Goal: Task Accomplishment & Management: Complete application form

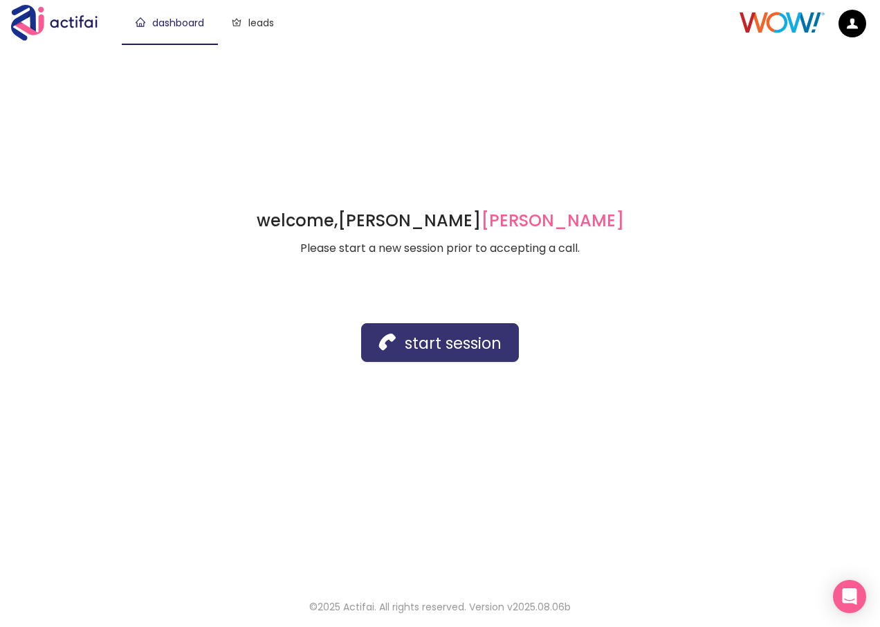
click at [433, 340] on button "start session" at bounding box center [440, 342] width 158 height 39
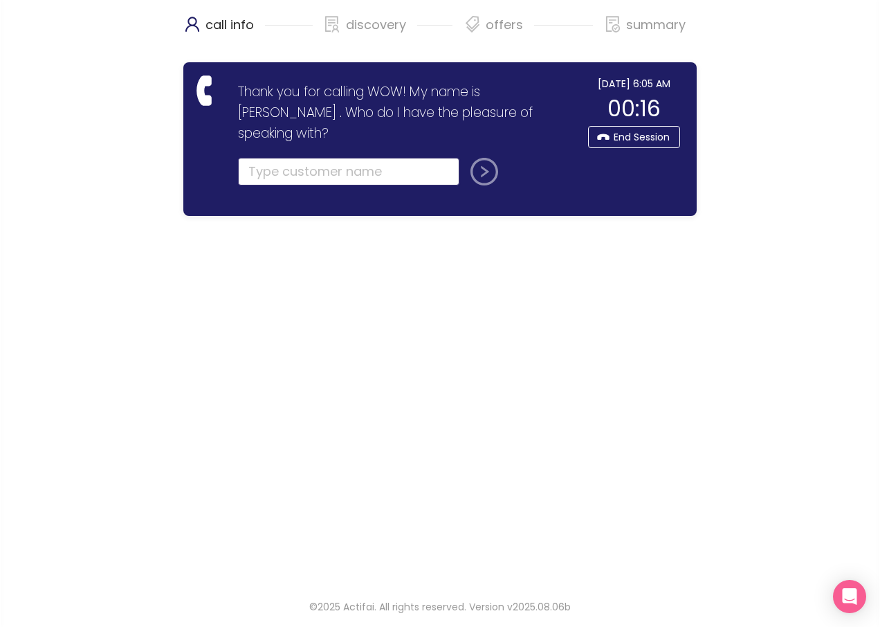
click at [258, 158] on input "text" at bounding box center [348, 172] width 221 height 28
click at [264, 158] on input "text" at bounding box center [348, 172] width 221 height 28
click at [280, 158] on input "text" at bounding box center [348, 172] width 221 height 28
type input "[PERSON_NAME]"
click at [485, 158] on button "submit" at bounding box center [481, 172] width 33 height 28
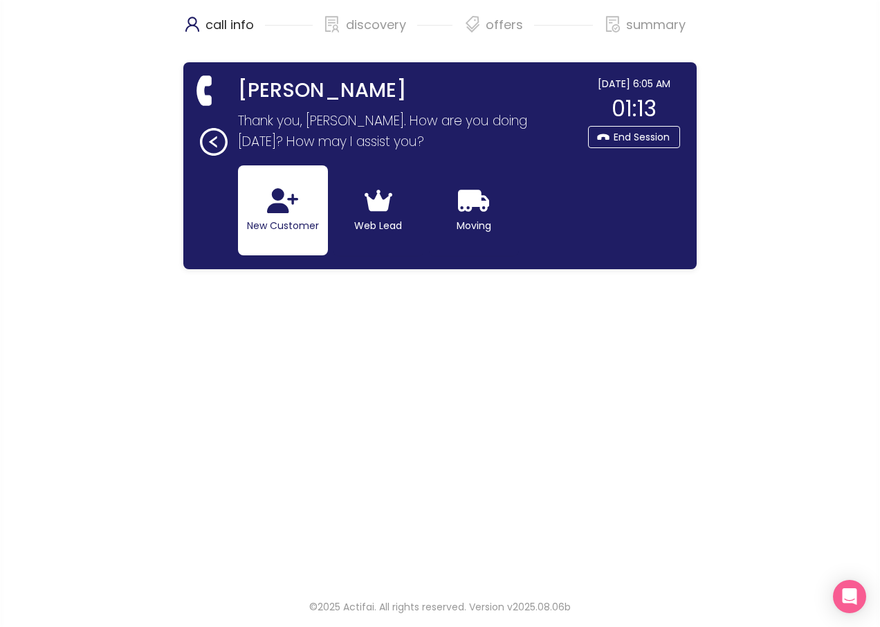
click at [279, 215] on button "New Customer" at bounding box center [283, 210] width 90 height 90
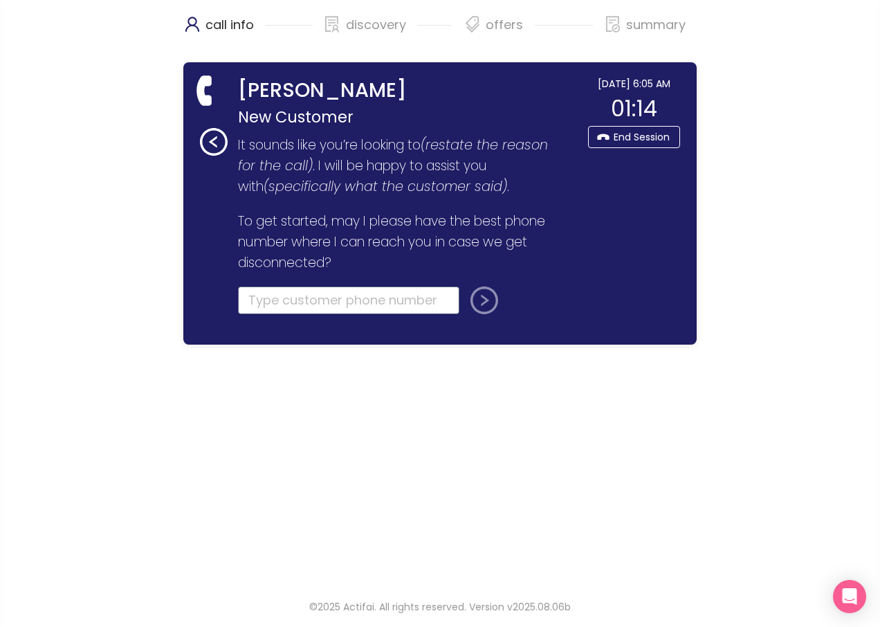
click at [267, 303] on input "tel" at bounding box center [348, 300] width 221 height 28
type input "[PHONE_NUMBER]"
click at [484, 297] on button "submit" at bounding box center [481, 300] width 33 height 28
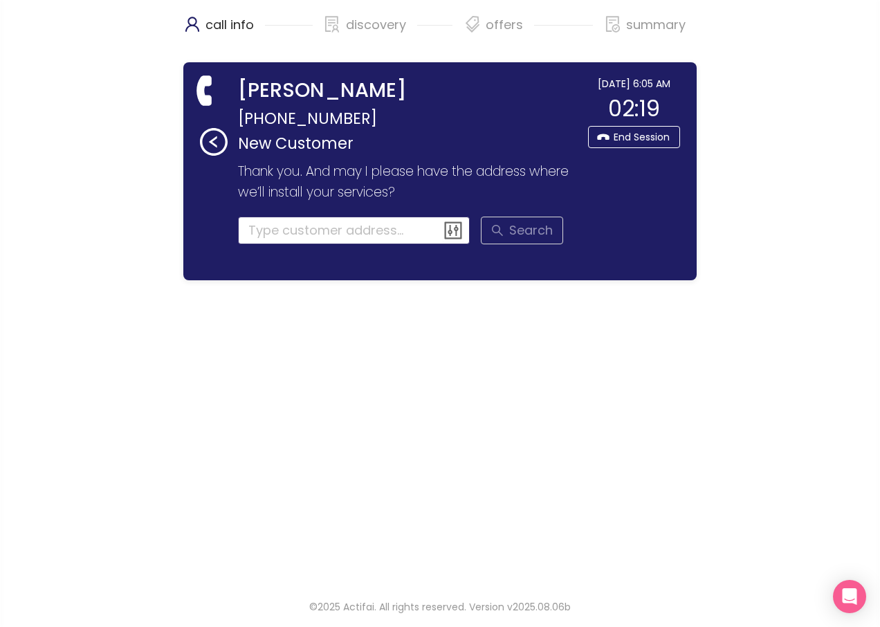
click at [298, 241] on input at bounding box center [354, 231] width 232 height 28
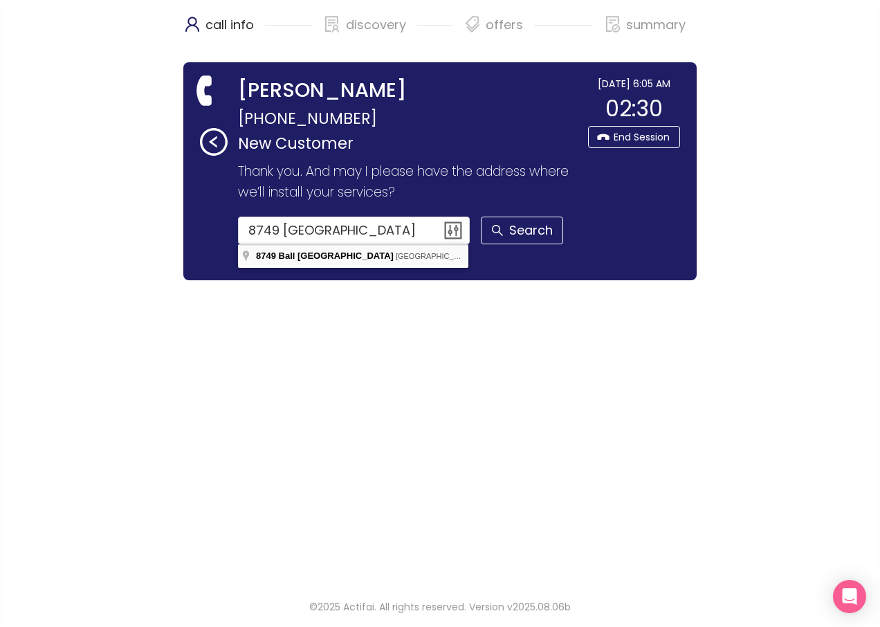
type input "[STREET_ADDRESS]"
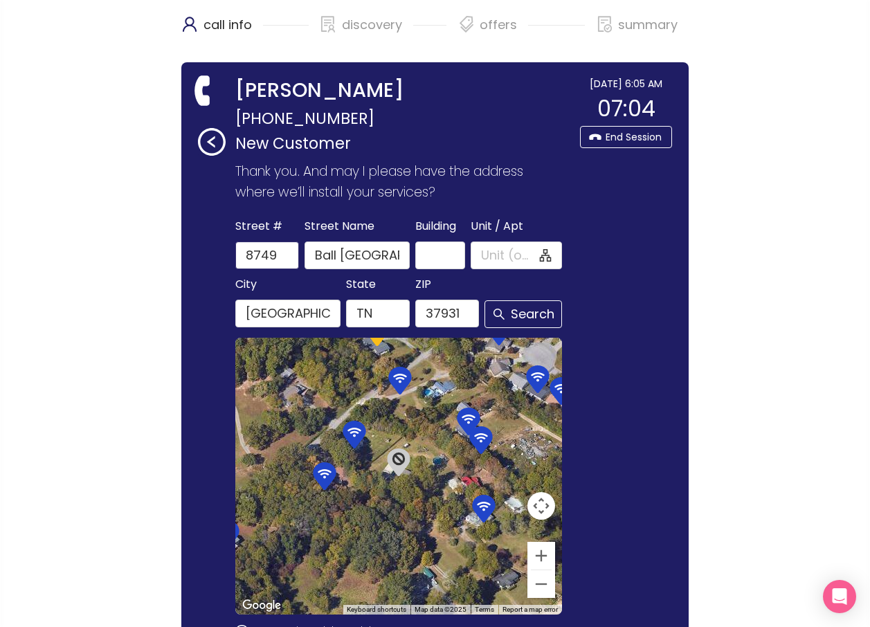
drag, startPoint x: 275, startPoint y: 252, endPoint x: 160, endPoint y: 244, distance: 115.8
click at [159, 244] on div "call info discovery offers summary [PERSON_NAME] [PHONE_NUMBER] New Customer Th…" at bounding box center [435, 458] width 870 height 916
type input "7257"
drag, startPoint x: 313, startPoint y: 250, endPoint x: 405, endPoint y: 255, distance: 91.4
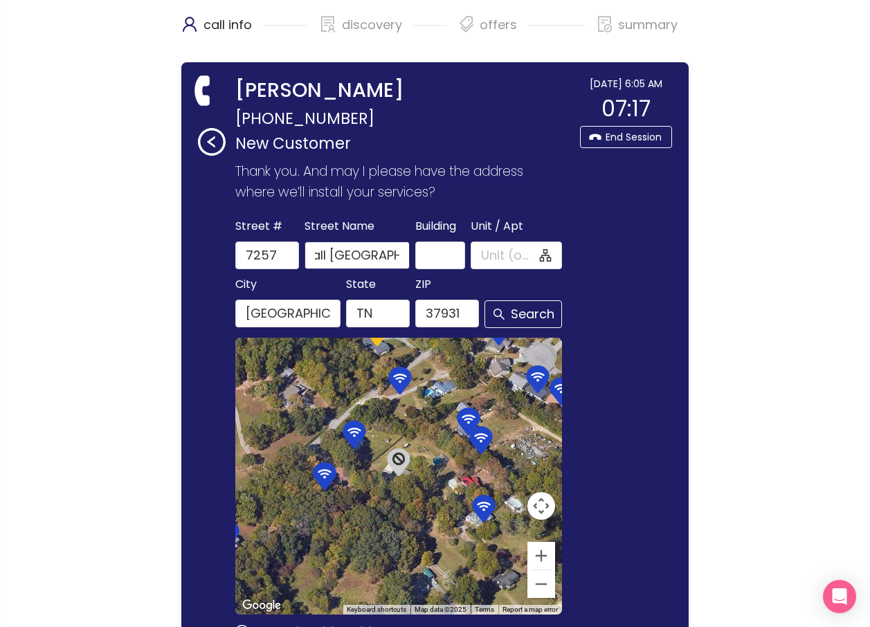
click at [405, 255] on input "Ball [GEOGRAPHIC_DATA]" at bounding box center [356, 255] width 105 height 28
click at [496, 311] on button "Search" at bounding box center [522, 314] width 77 height 28
type input "[PERSON_NAME]"
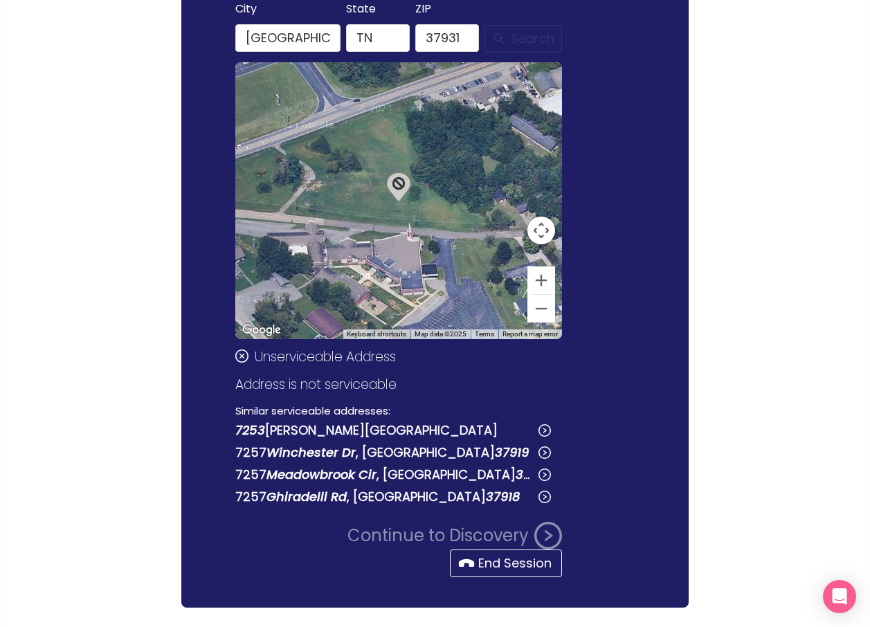
scroll to position [277, 0]
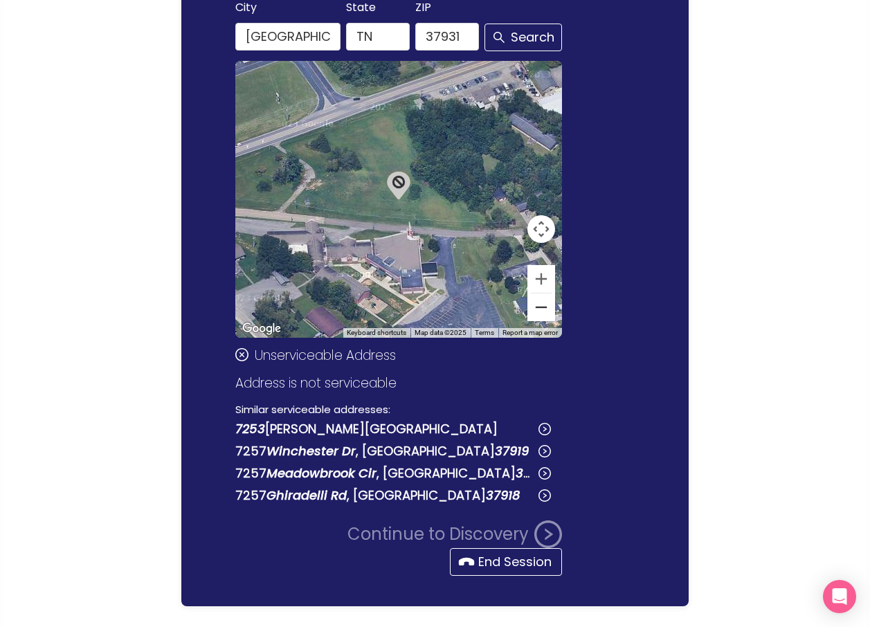
click at [527, 309] on button "Zoom out" at bounding box center [541, 307] width 28 height 28
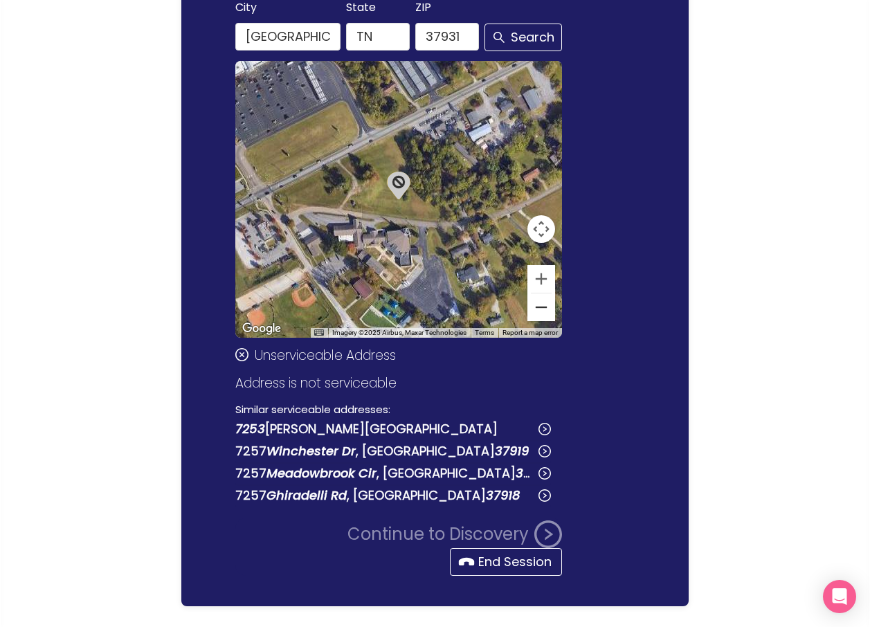
click at [527, 309] on button "Zoom out" at bounding box center [541, 307] width 28 height 28
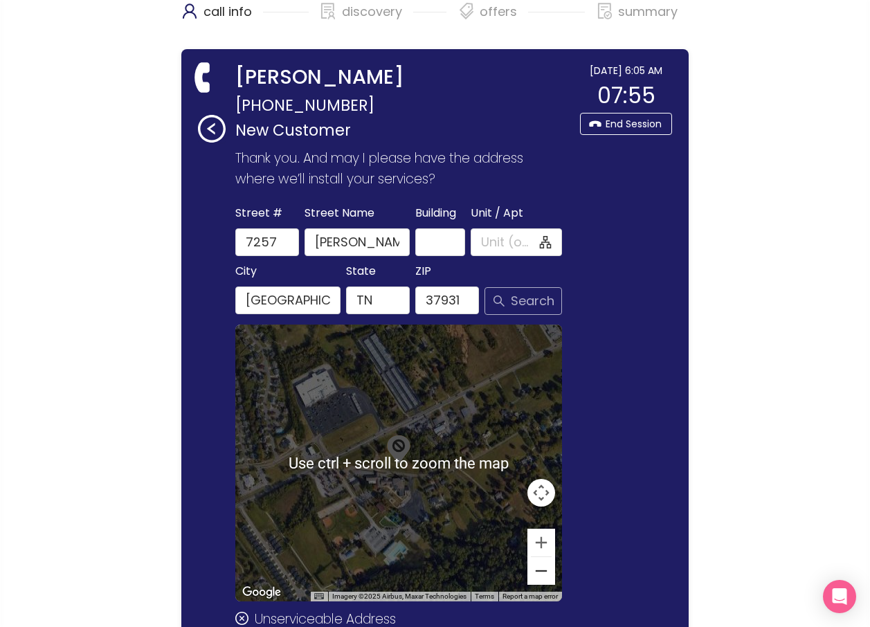
scroll to position [0, 0]
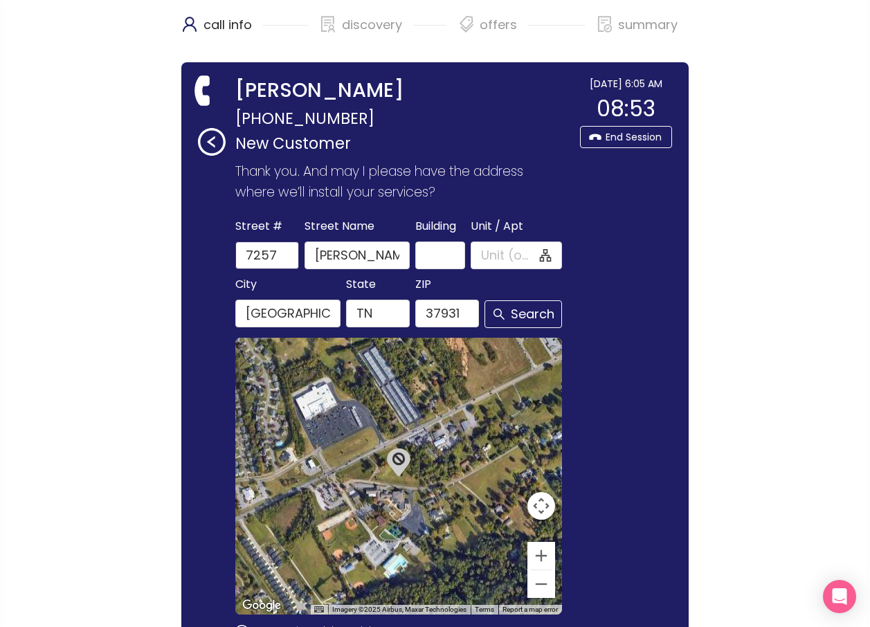
drag, startPoint x: 277, startPoint y: 260, endPoint x: 154, endPoint y: 228, distance: 127.9
click at [154, 228] on div "call info discovery offers summary [PERSON_NAME] [PHONE_NUMBER] New Customer Th…" at bounding box center [435, 447] width 870 height 894
type input "8749"
drag, startPoint x: 373, startPoint y: 255, endPoint x: 274, endPoint y: 252, distance: 99.0
click at [274, 252] on div "[GEOGRAPHIC_DATA][PERSON_NAME] Unit / Apt" at bounding box center [398, 243] width 332 height 53
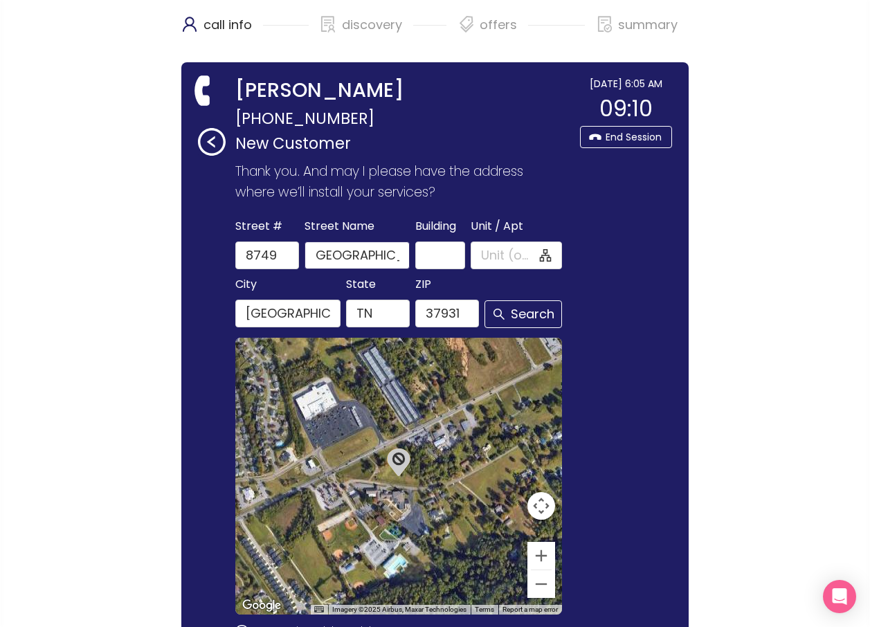
scroll to position [0, 11]
click at [513, 315] on button "Search" at bounding box center [522, 314] width 77 height 28
type input "Ball [GEOGRAPHIC_DATA]"
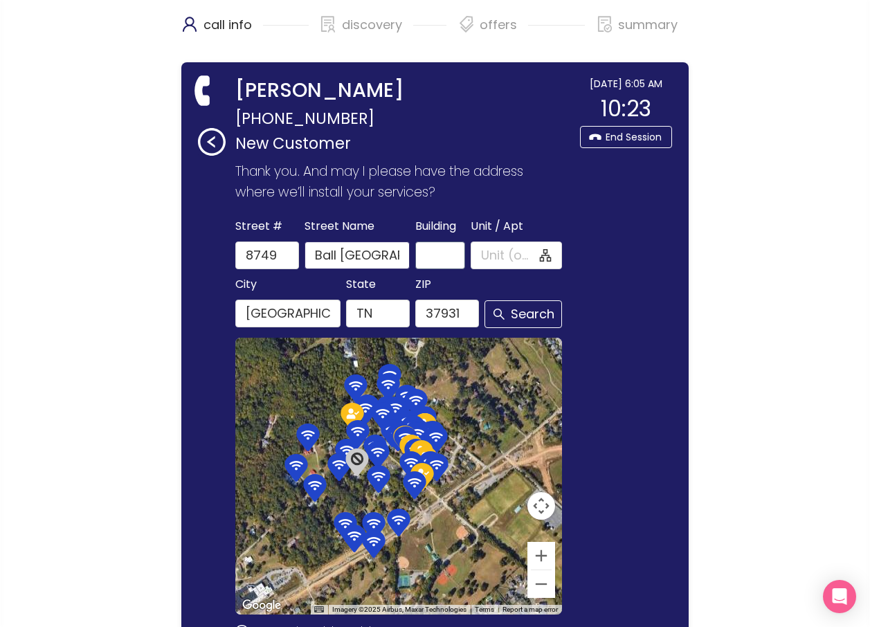
scroll to position [0, 10]
drag, startPoint x: 383, startPoint y: 255, endPoint x: 422, endPoint y: 258, distance: 39.6
click at [422, 258] on div "[GEOGRAPHIC_DATA] Name [GEOGRAPHIC_DATA] / Apt" at bounding box center [398, 243] width 332 height 53
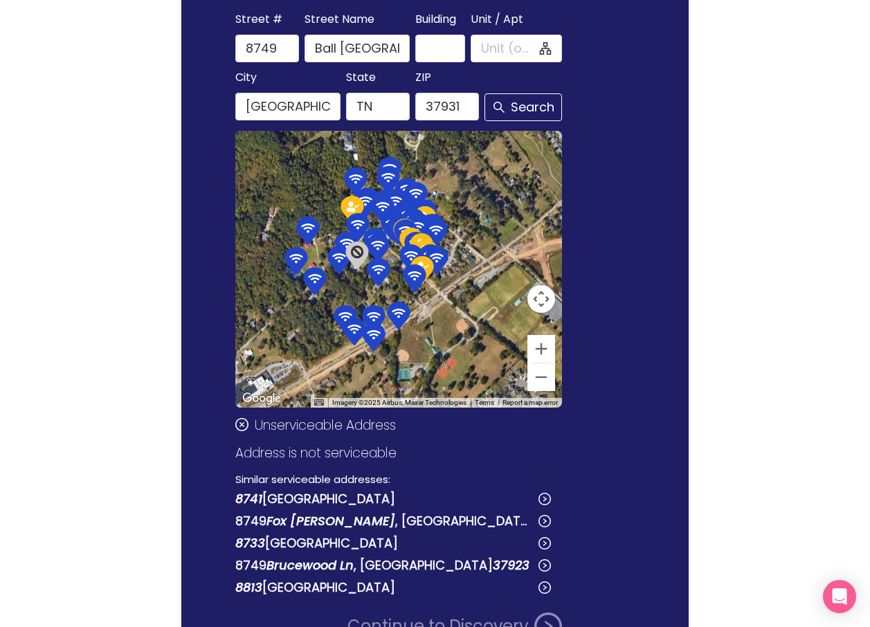
scroll to position [0, 0]
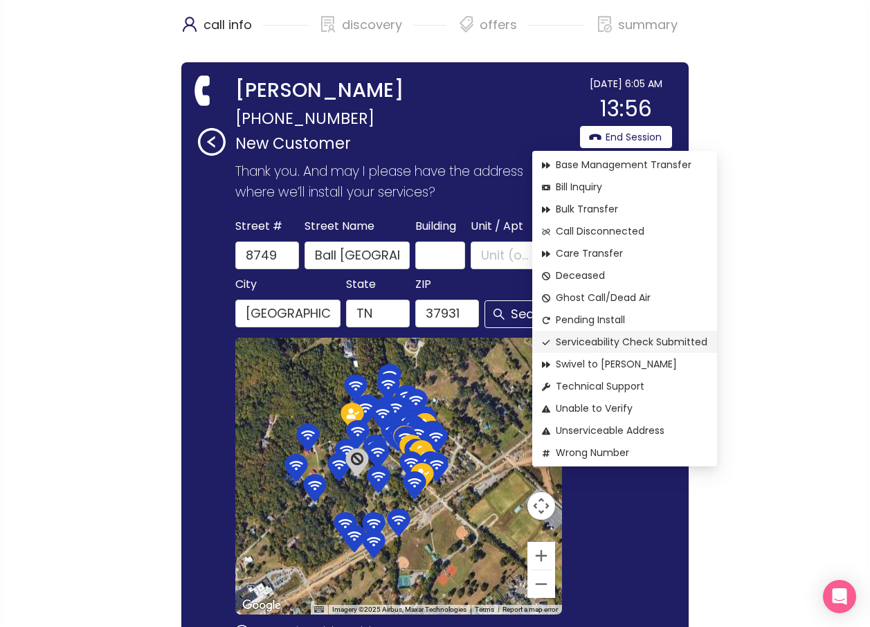
click at [629, 337] on span "Serviceability Check Submitted" at bounding box center [624, 341] width 165 height 15
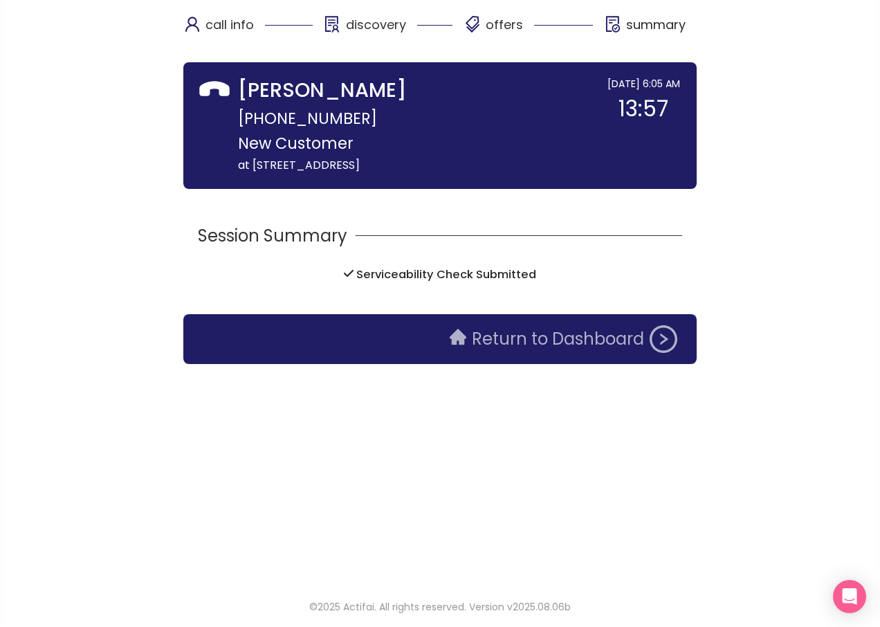
click at [511, 342] on button "Return to Dashboard" at bounding box center [563, 339] width 244 height 28
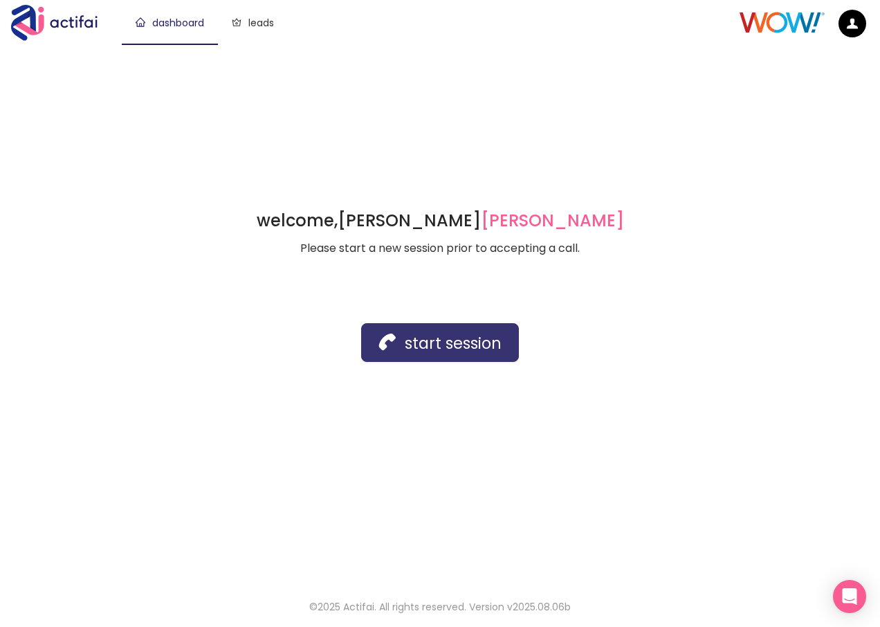
click at [383, 349] on button "start session" at bounding box center [440, 342] width 158 height 39
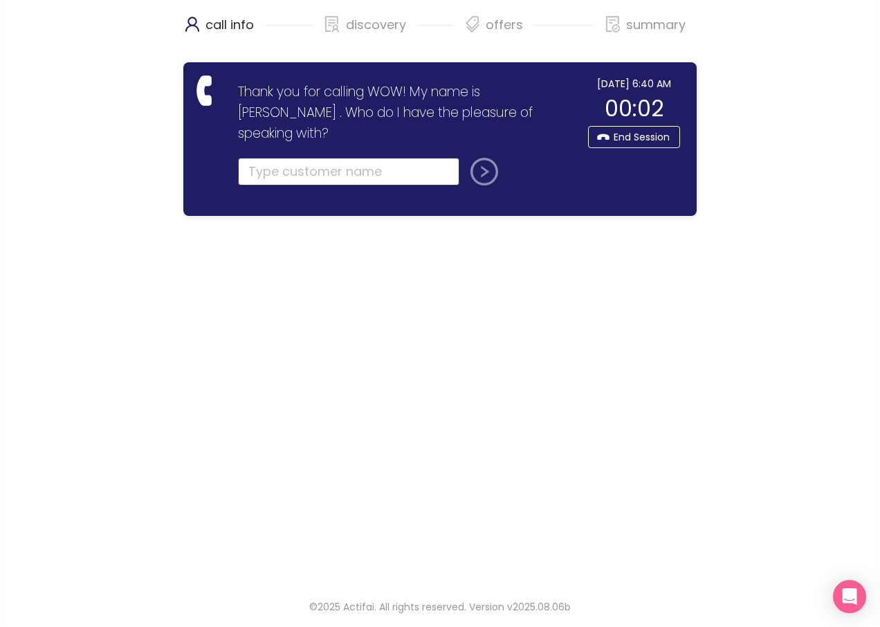
click at [287, 158] on input "text" at bounding box center [348, 172] width 221 height 28
type input "[PERSON_NAME]"
click at [479, 158] on button "submit" at bounding box center [481, 172] width 33 height 28
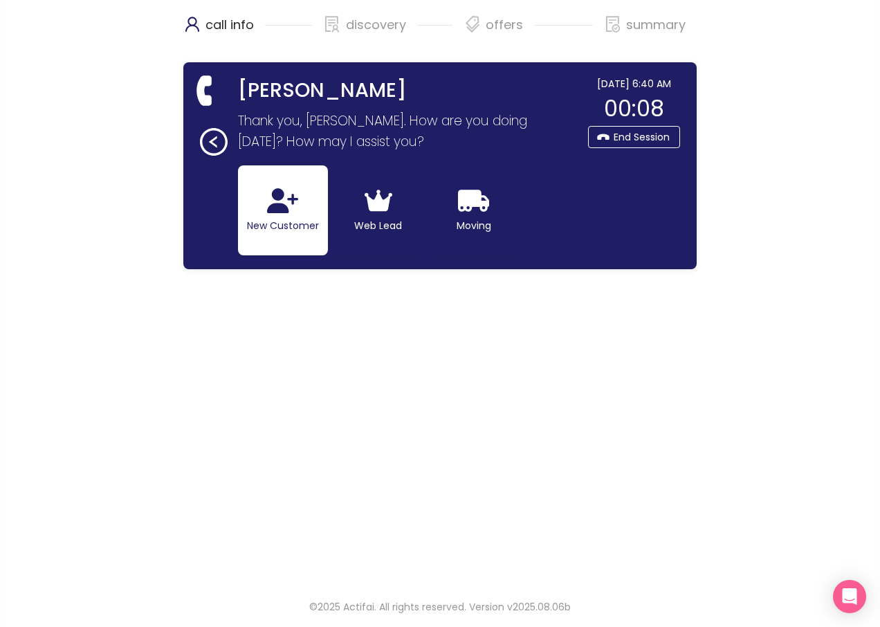
click at [259, 217] on button "New Customer" at bounding box center [283, 210] width 90 height 90
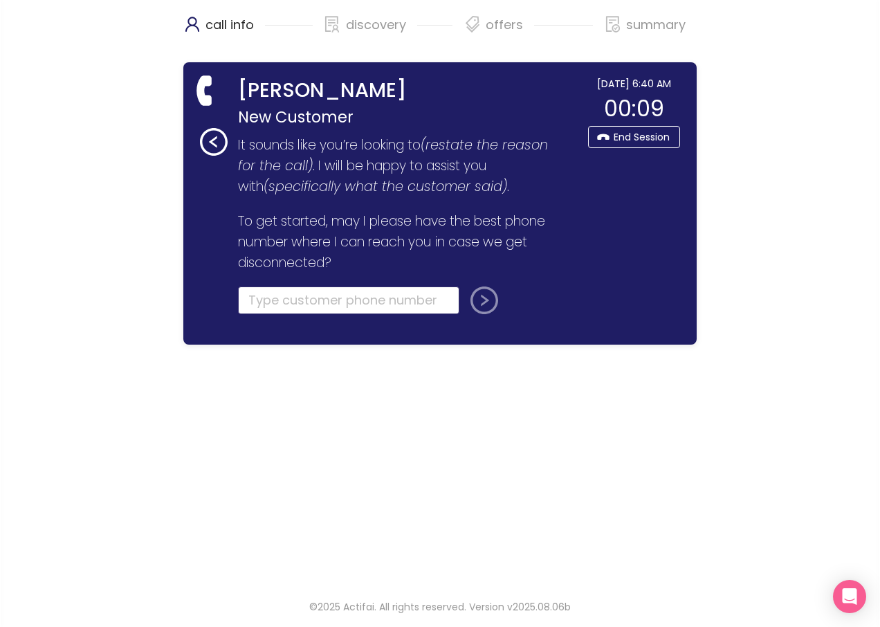
click at [276, 306] on input "tel" at bounding box center [348, 300] width 221 height 28
type input "[PHONE_NUMBER]"
click at [479, 297] on button "submit" at bounding box center [481, 300] width 33 height 28
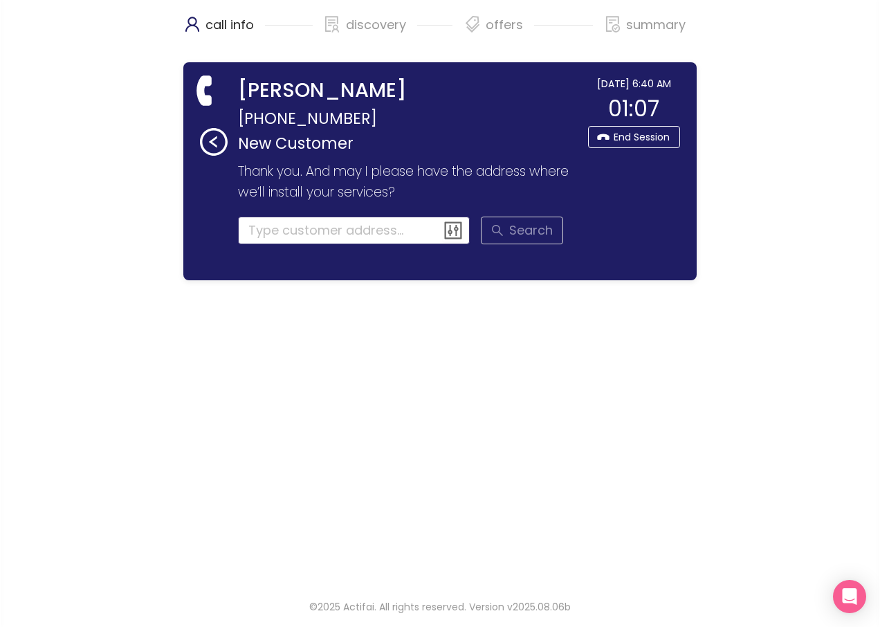
click at [270, 238] on input at bounding box center [354, 231] width 232 height 28
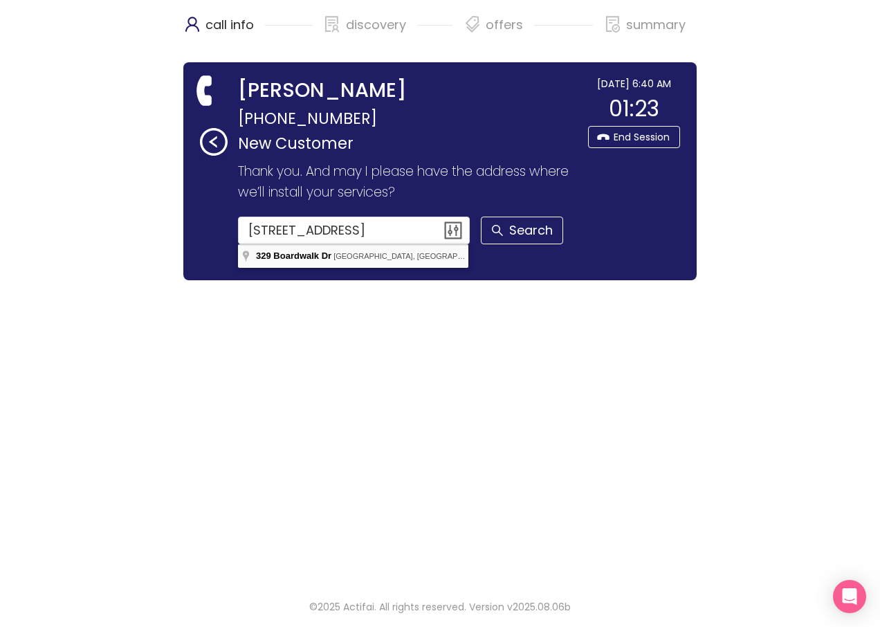
type input "[STREET_ADDRESS]"
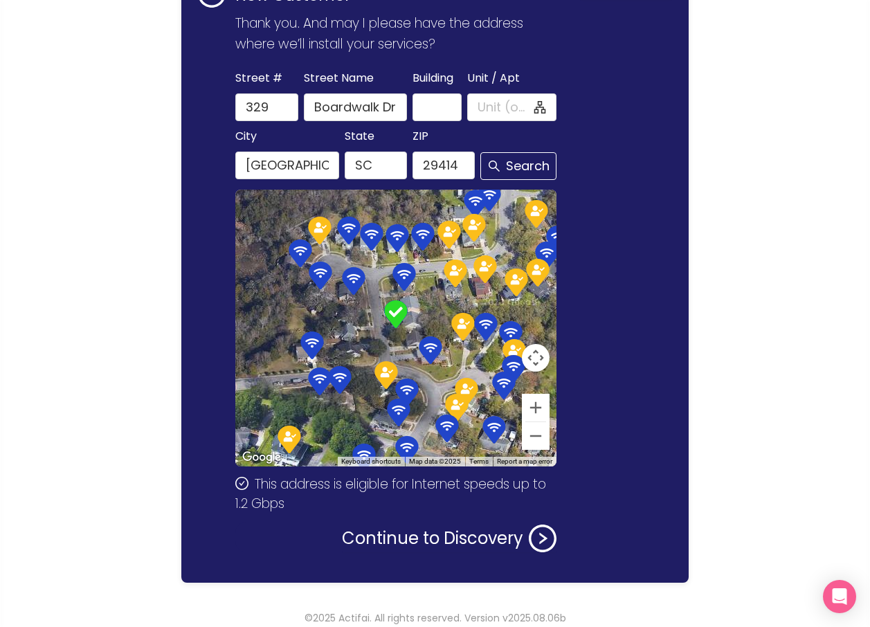
scroll to position [159, 0]
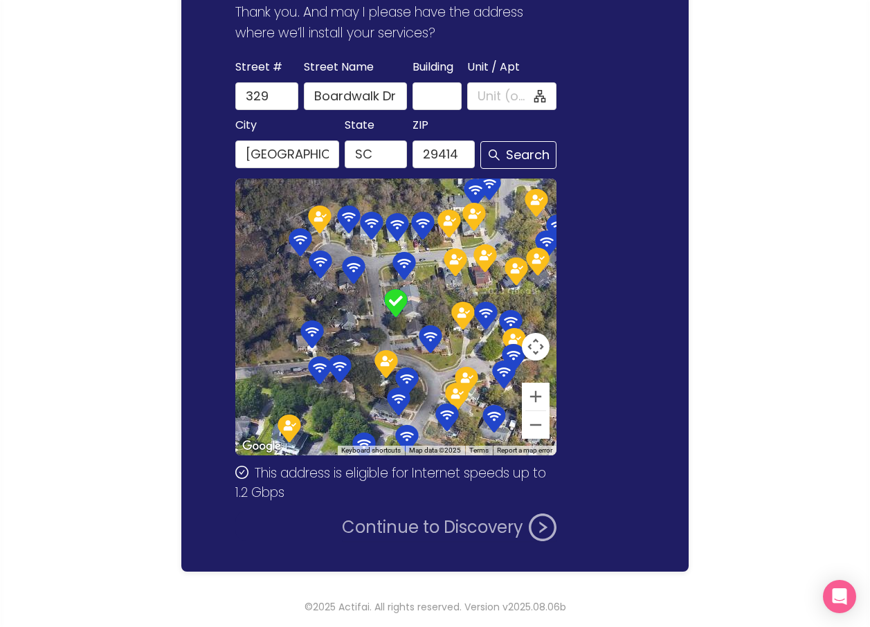
click at [439, 524] on button "Continue to Discovery" at bounding box center [449, 527] width 214 height 28
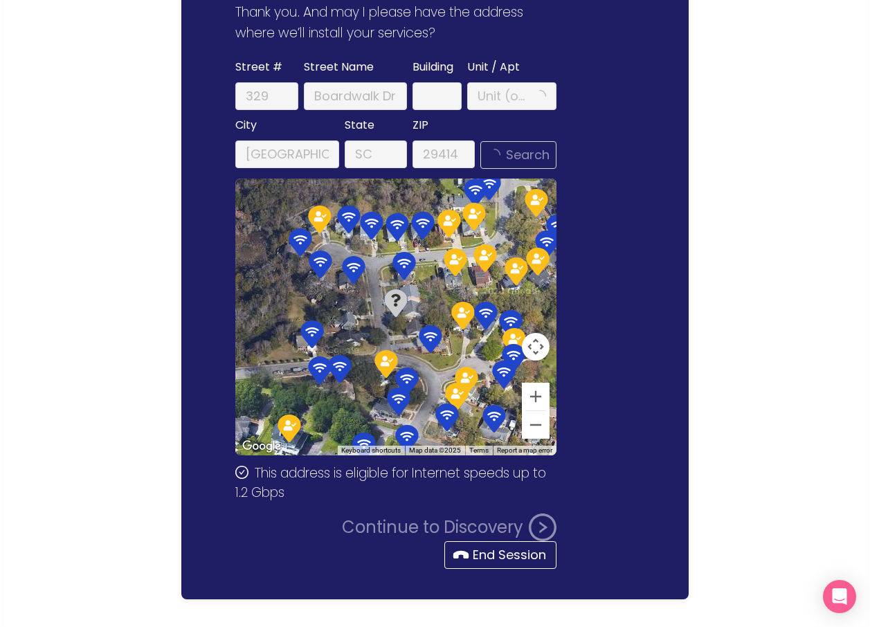
scroll to position [0, 0]
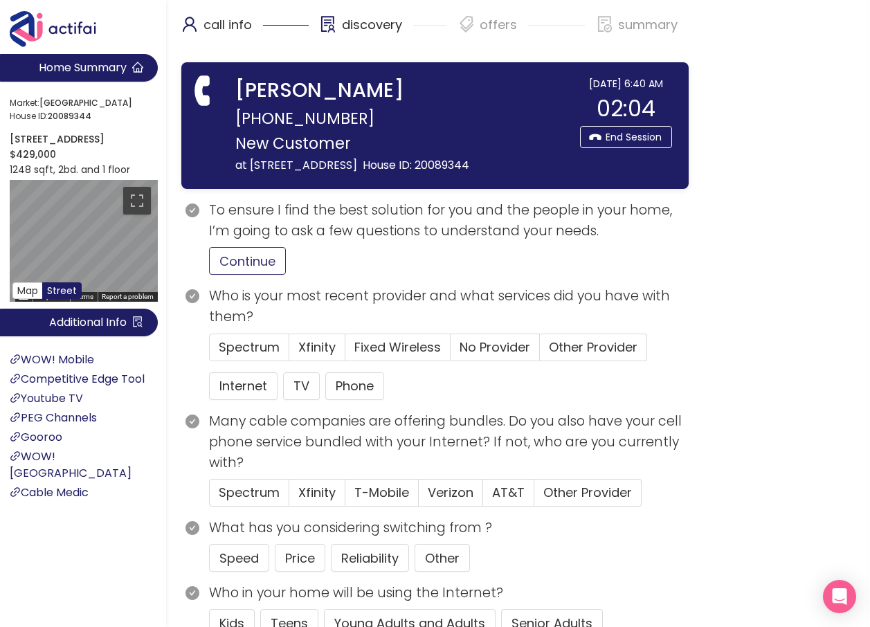
click at [251, 275] on button "Continue" at bounding box center [247, 261] width 77 height 28
click at [251, 400] on button "Internet" at bounding box center [243, 386] width 68 height 28
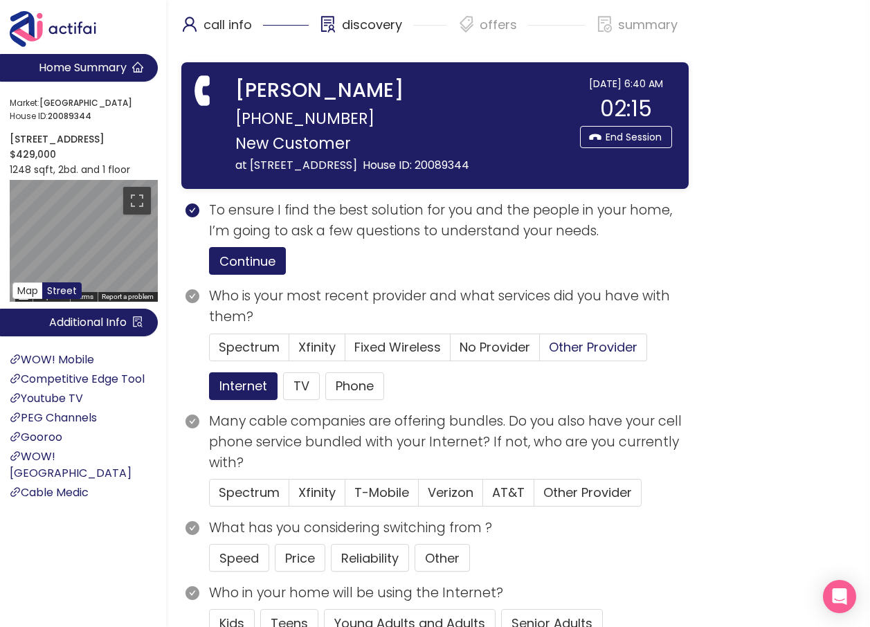
click at [613, 356] on span "Other Provider" at bounding box center [593, 346] width 89 height 17
click at [540, 351] on input "Other Provider" at bounding box center [540, 351] width 0 height 0
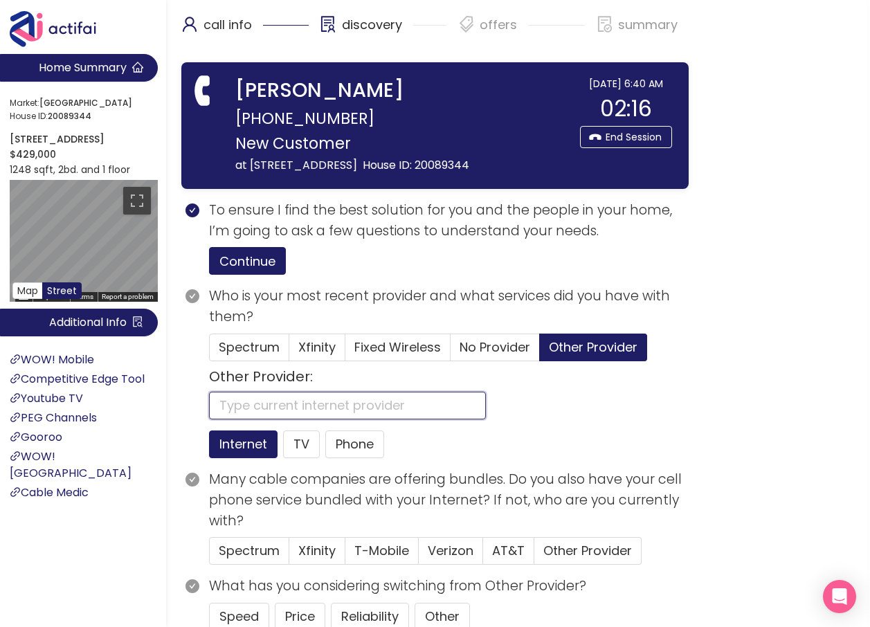
click at [275, 419] on input "text" at bounding box center [347, 406] width 277 height 28
click at [224, 419] on input "RMOBILE" at bounding box center [347, 406] width 277 height 28
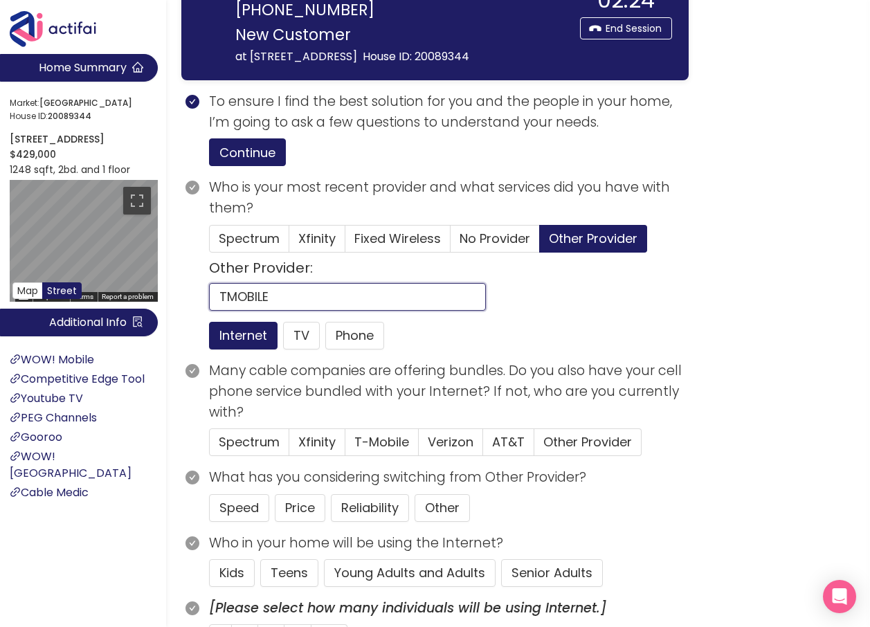
scroll to position [138, 0]
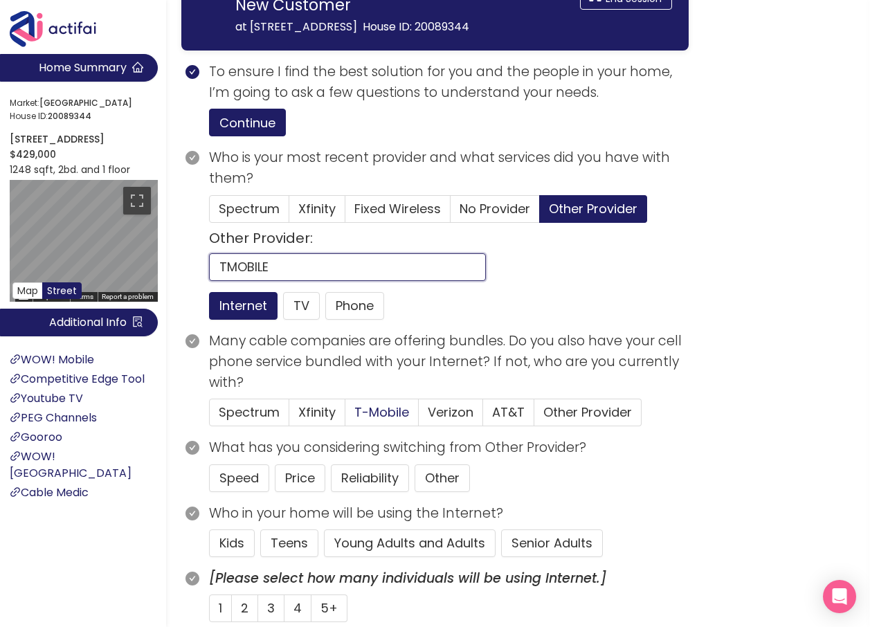
type input "TMOBILE"
click at [398, 421] on span "T-Mobile" at bounding box center [381, 411] width 55 height 17
click at [345, 416] on input "T-Mobile" at bounding box center [345, 416] width 0 height 0
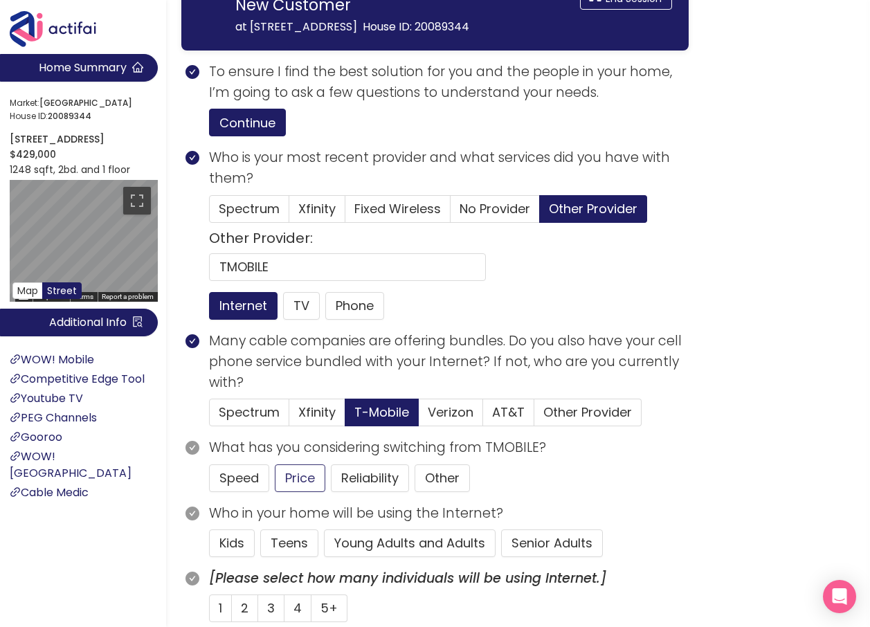
click at [388, 557] on button "Young Adults and Adults" at bounding box center [410, 543] width 172 height 28
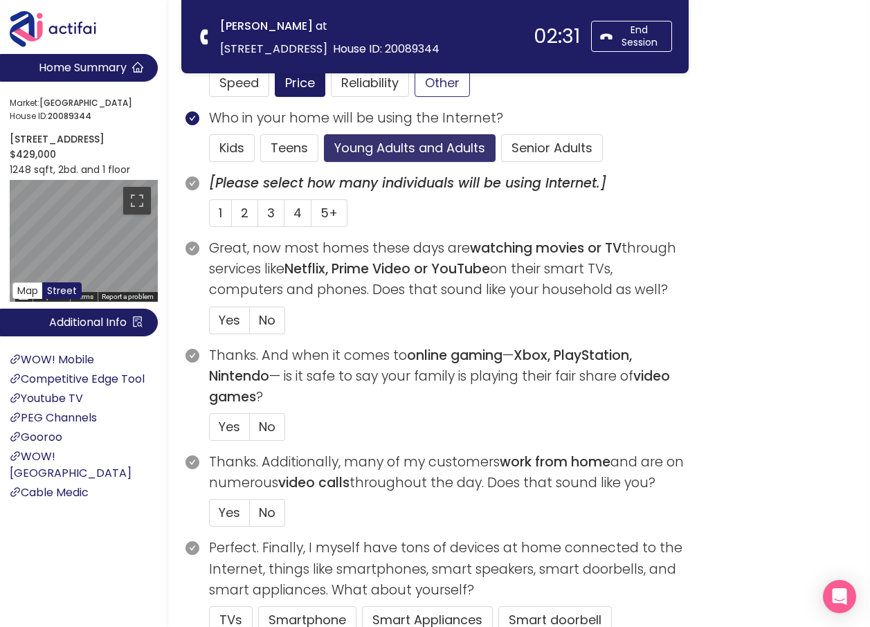
scroll to position [415, 0]
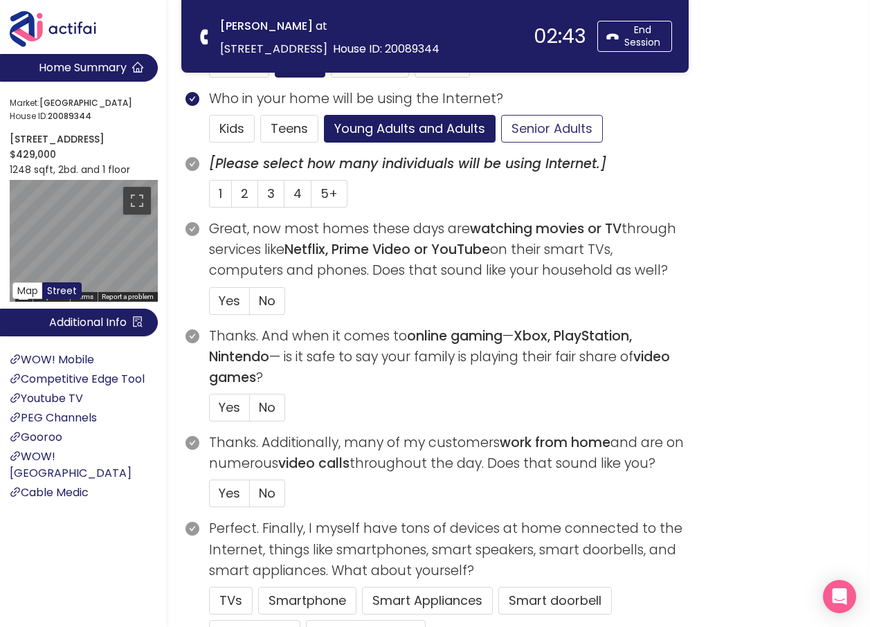
click at [532, 133] on button "Senior Adults" at bounding box center [552, 129] width 102 height 28
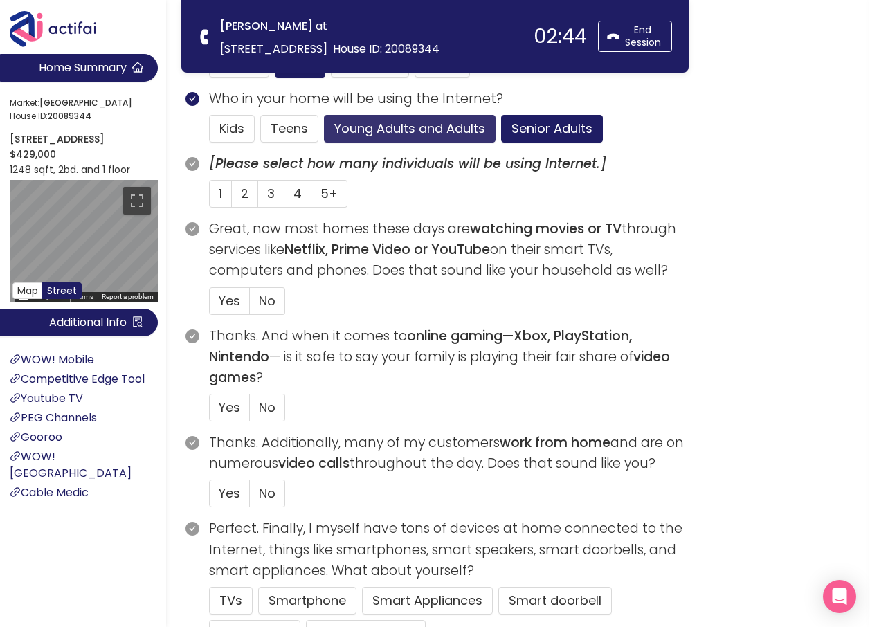
click at [402, 131] on button "Young Adults and Adults" at bounding box center [410, 129] width 172 height 28
click at [240, 195] on label "2" at bounding box center [245, 194] width 26 height 28
click at [232, 198] on input "2" at bounding box center [232, 198] width 0 height 0
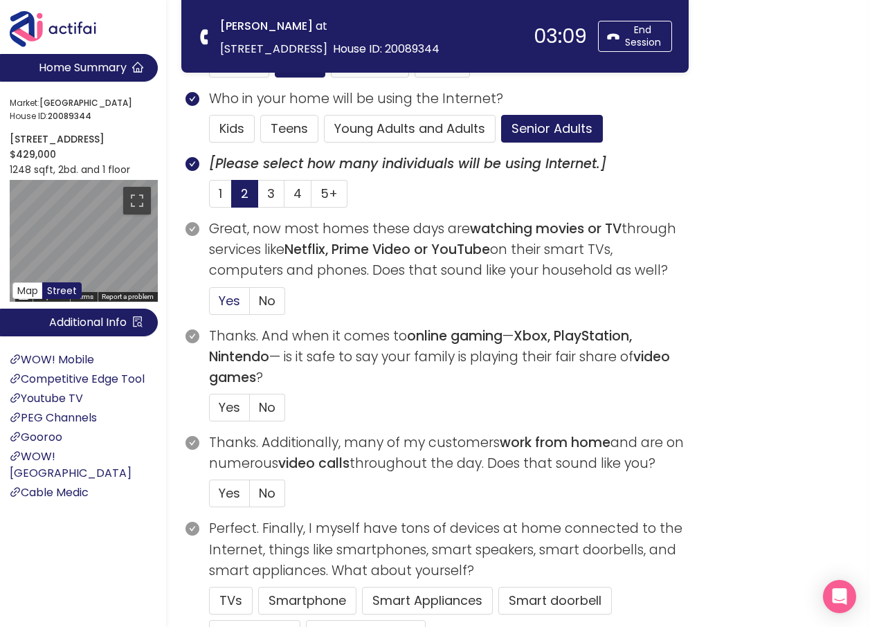
click at [224, 295] on span "Yes" at bounding box center [229, 300] width 21 height 17
click at [210, 305] on input "Yes" at bounding box center [210, 305] width 0 height 0
click at [267, 302] on span "No" at bounding box center [267, 300] width 17 height 17
click at [250, 305] on input "No" at bounding box center [250, 305] width 0 height 0
click at [228, 407] on span "Yes" at bounding box center [229, 406] width 21 height 17
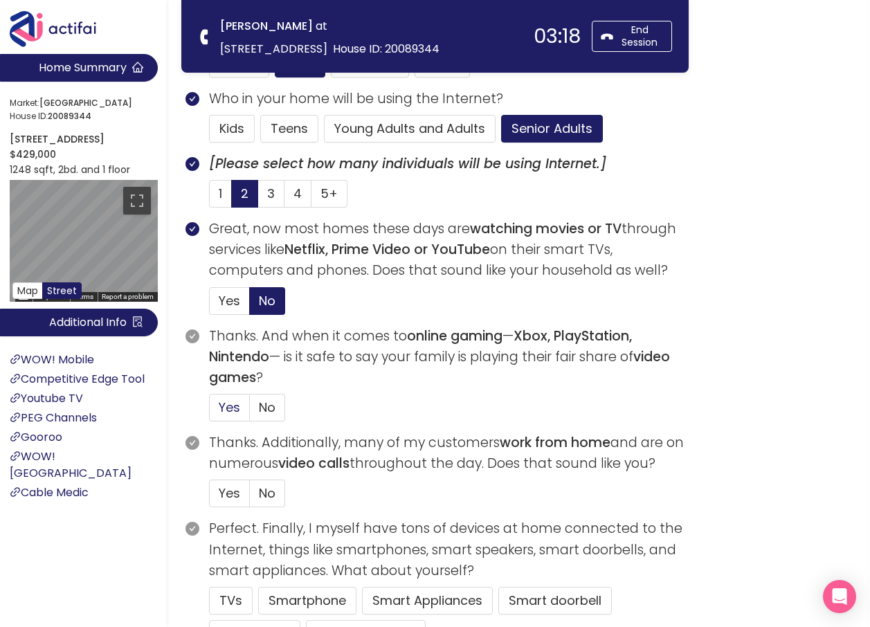
click at [210, 412] on input "Yes" at bounding box center [210, 412] width 0 height 0
click at [228, 488] on span "Yes" at bounding box center [229, 492] width 21 height 17
click at [210, 497] on input "Yes" at bounding box center [210, 497] width 0 height 0
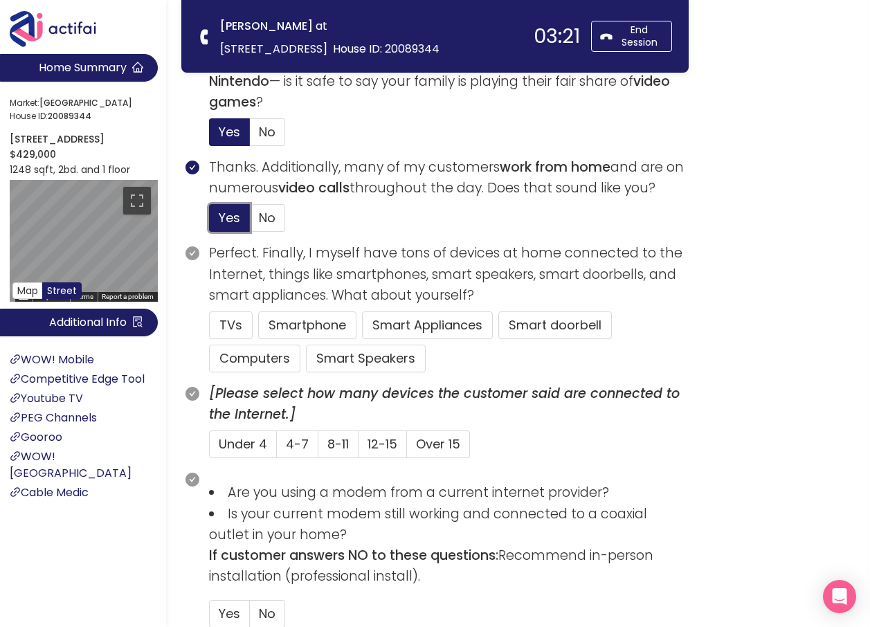
scroll to position [692, 0]
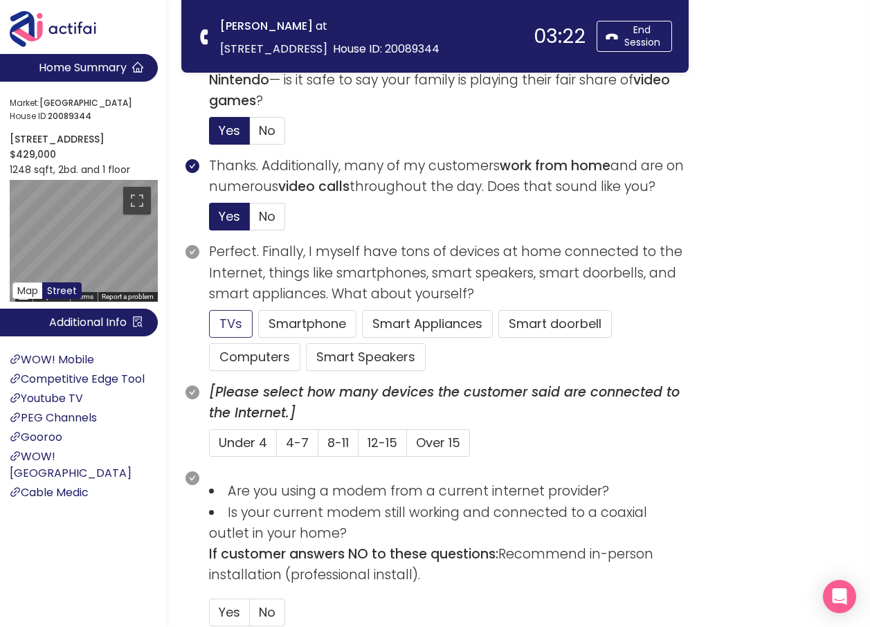
drag, startPoint x: 237, startPoint y: 325, endPoint x: 241, endPoint y: 337, distance: 12.3
click at [237, 325] on button "TVs" at bounding box center [231, 324] width 44 height 28
click at [248, 364] on button "Computers" at bounding box center [254, 357] width 91 height 28
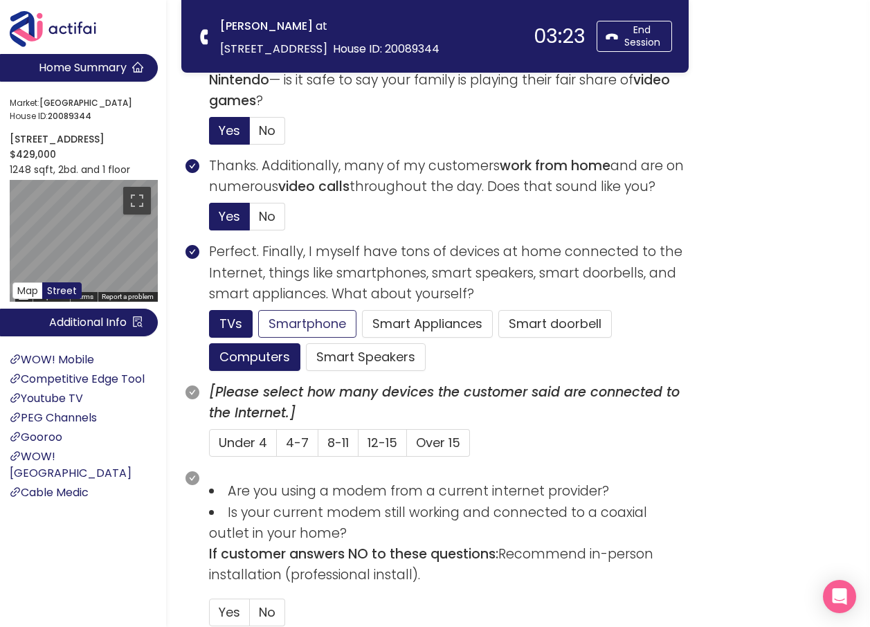
click at [306, 343] on button "Smartphone" at bounding box center [366, 357] width 120 height 28
click at [296, 443] on span "4-7" at bounding box center [297, 442] width 23 height 17
click at [277, 447] on input "4-7" at bounding box center [277, 447] width 0 height 0
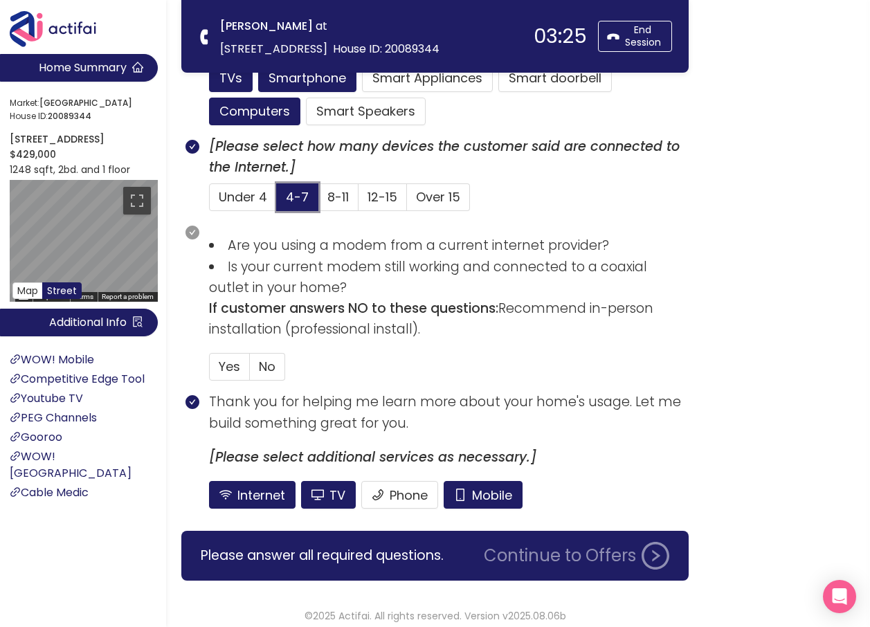
scroll to position [946, 0]
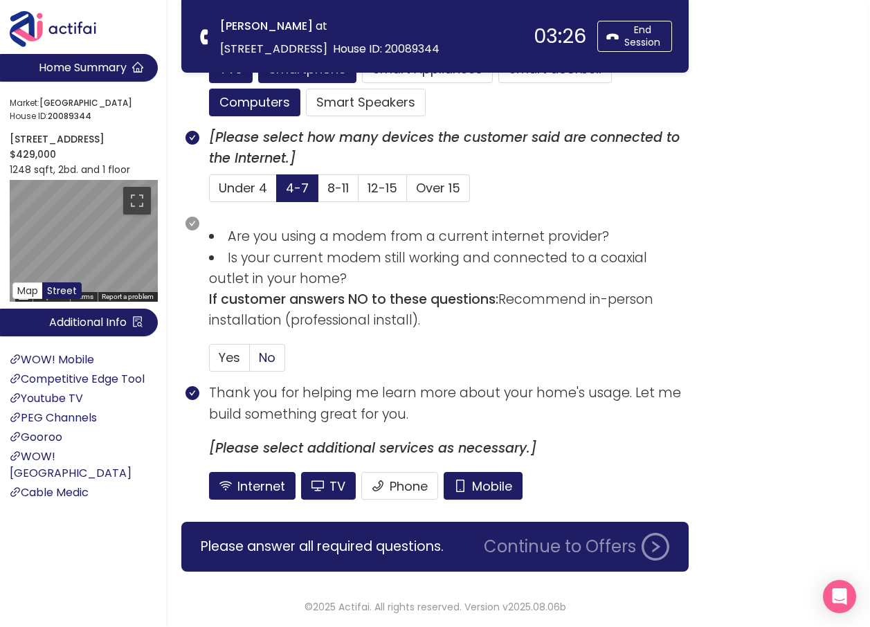
click at [257, 353] on label "No" at bounding box center [267, 358] width 35 height 28
click at [250, 362] on input "No" at bounding box center [250, 362] width 0 height 0
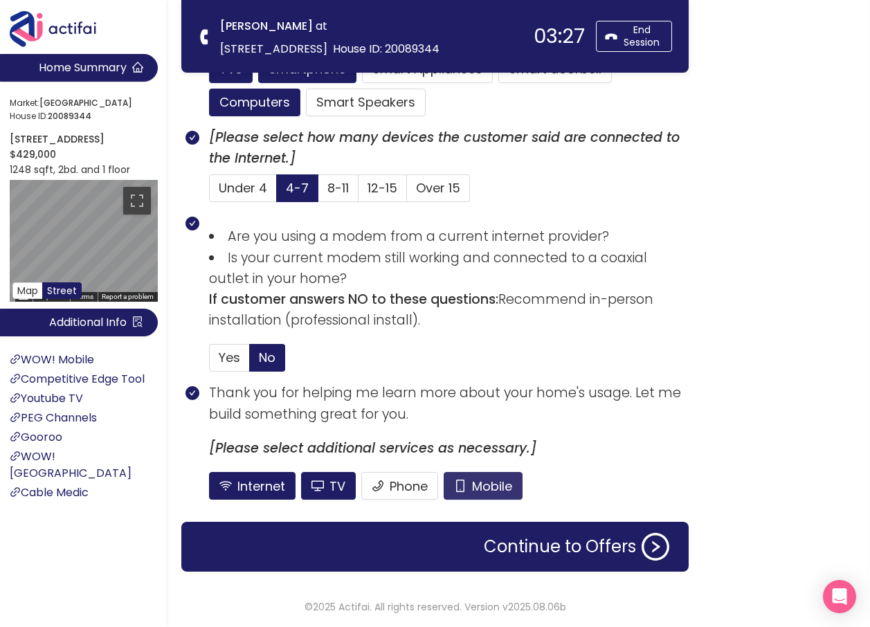
click at [486, 481] on button "Mobile" at bounding box center [482, 486] width 79 height 28
click at [331, 486] on button "TV" at bounding box center [328, 486] width 55 height 28
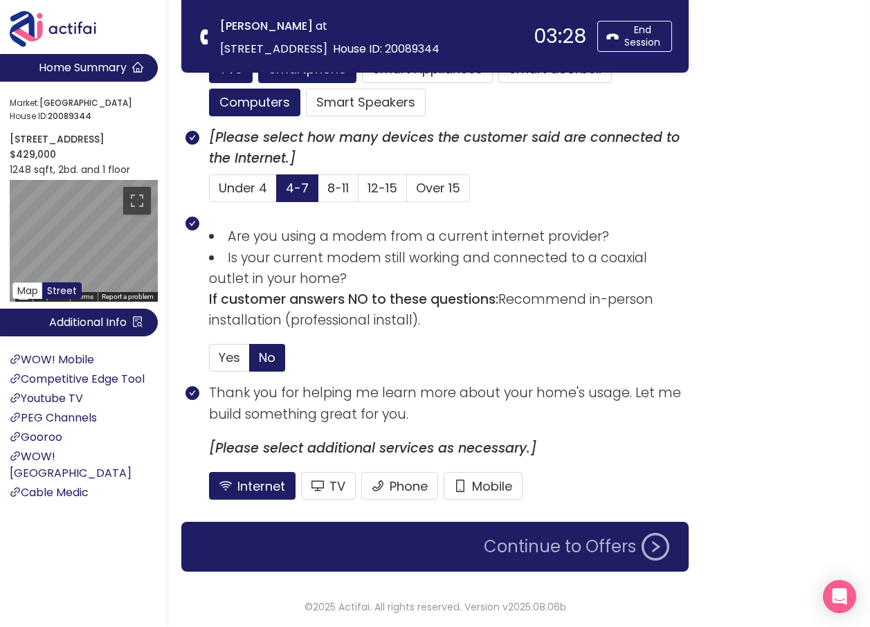
click at [572, 550] on button "Continue to Offers" at bounding box center [576, 547] width 202 height 28
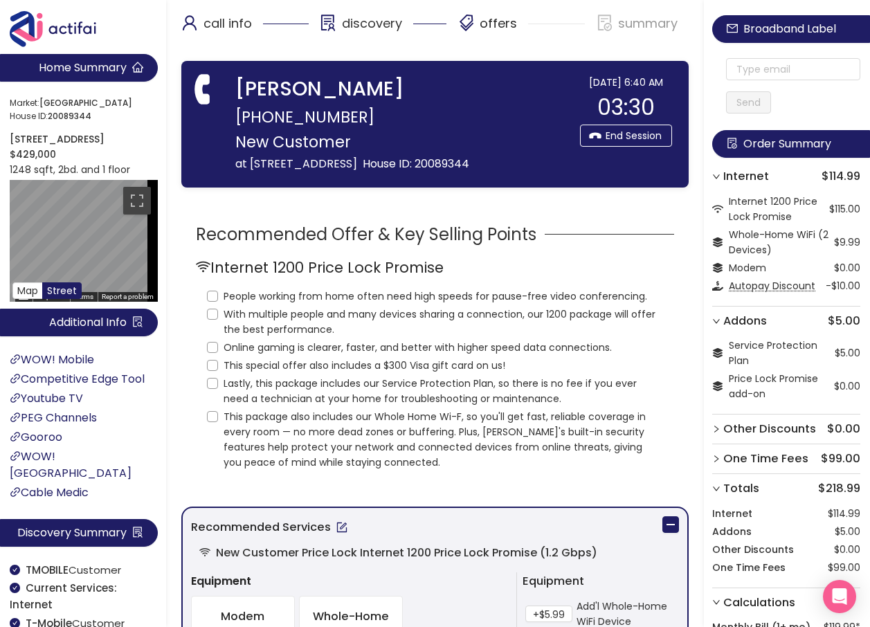
scroll to position [0, 0]
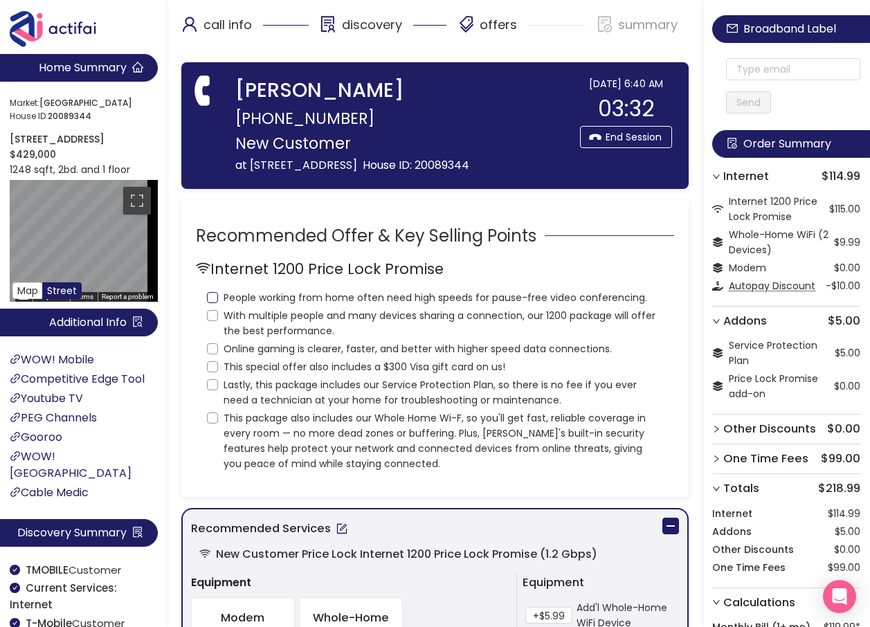
click at [208, 303] on input "People working from home often need high speeds for pause-free video conferenci…" at bounding box center [212, 297] width 11 height 11
checkbox input "true"
click at [216, 321] on input "With multiple people and many devices sharing a connection, our 1200 package wi…" at bounding box center [212, 315] width 11 height 11
checkbox input "true"
click at [211, 354] on input "Online gaming is clearer, faster, and better with higher speed data connections." at bounding box center [212, 348] width 11 height 11
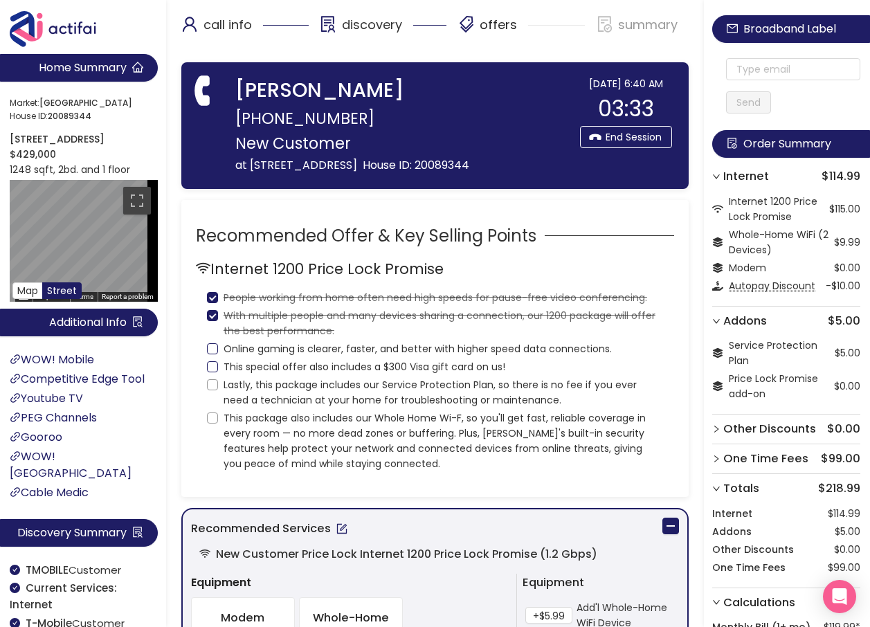
checkbox input "true"
click at [210, 372] on input "This special offer also includes a $300 Visa gift card on us!" at bounding box center [212, 366] width 11 height 11
checkbox input "true"
click at [210, 390] on input "Lastly, this package includes our Service Protection Plan, so there is no fee i…" at bounding box center [212, 384] width 11 height 11
checkbox input "true"
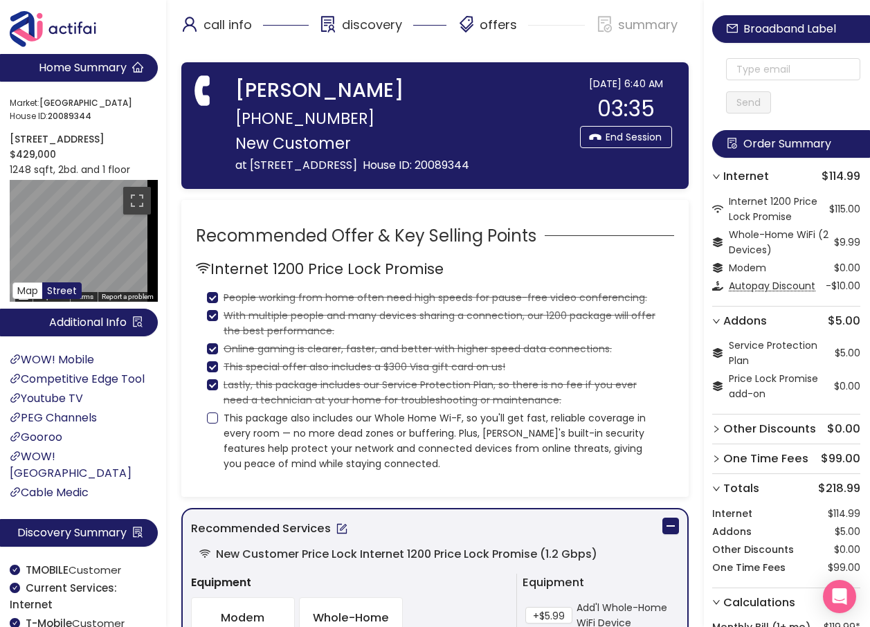
click at [210, 423] on input "This package also includes our Whole Home Wi-F, so you'll get fast, reliable co…" at bounding box center [212, 417] width 11 height 11
checkbox input "true"
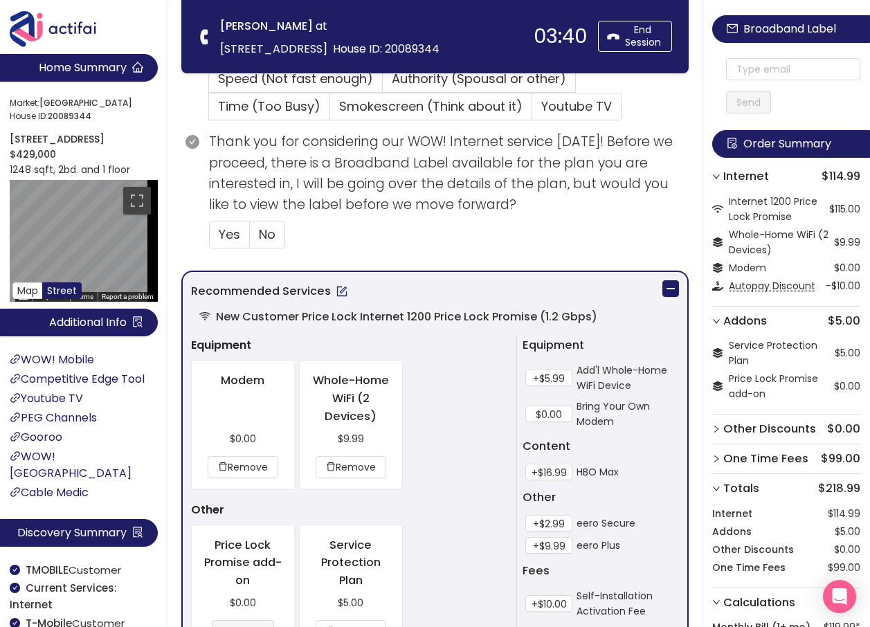
scroll to position [553, 0]
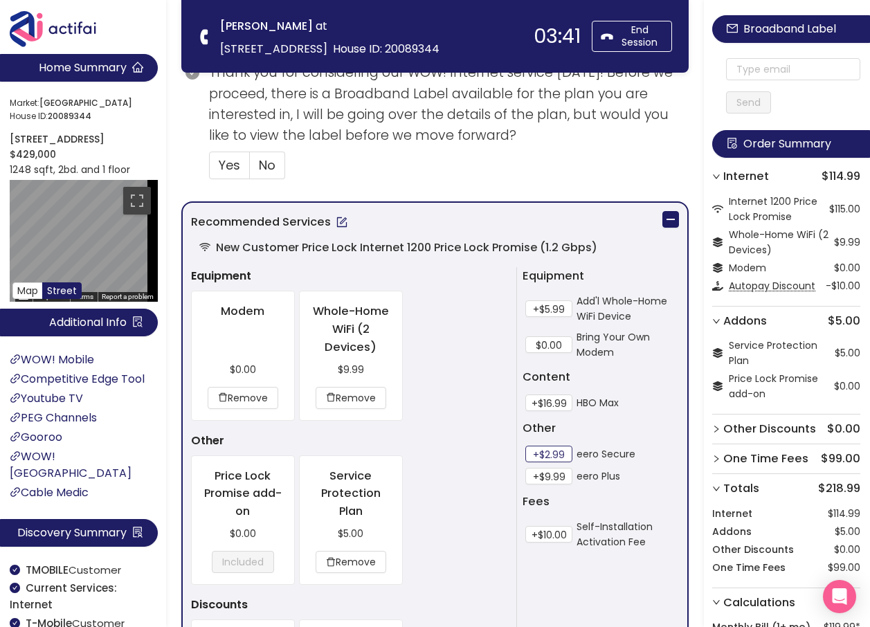
click at [542, 454] on button "+$2.99" at bounding box center [548, 454] width 47 height 17
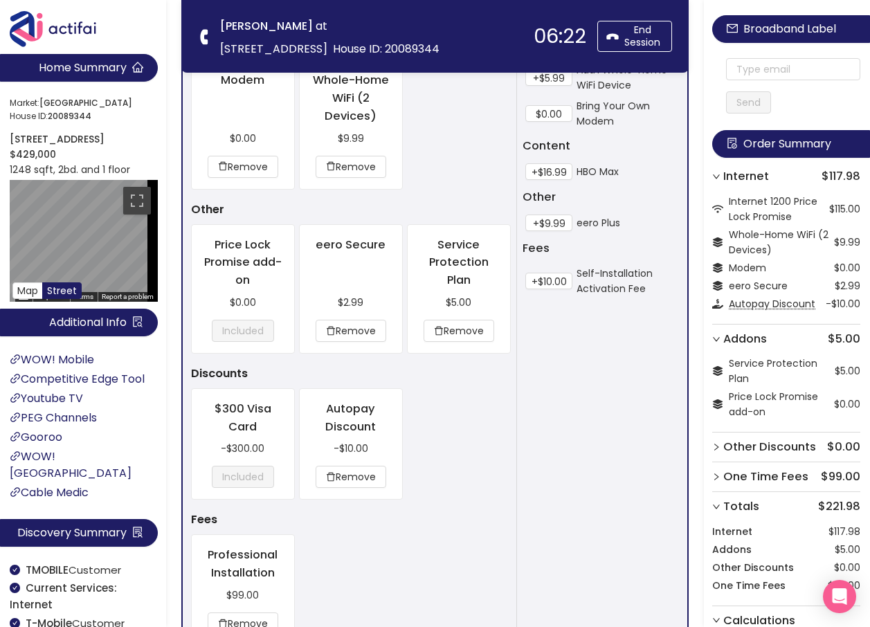
scroll to position [930, 0]
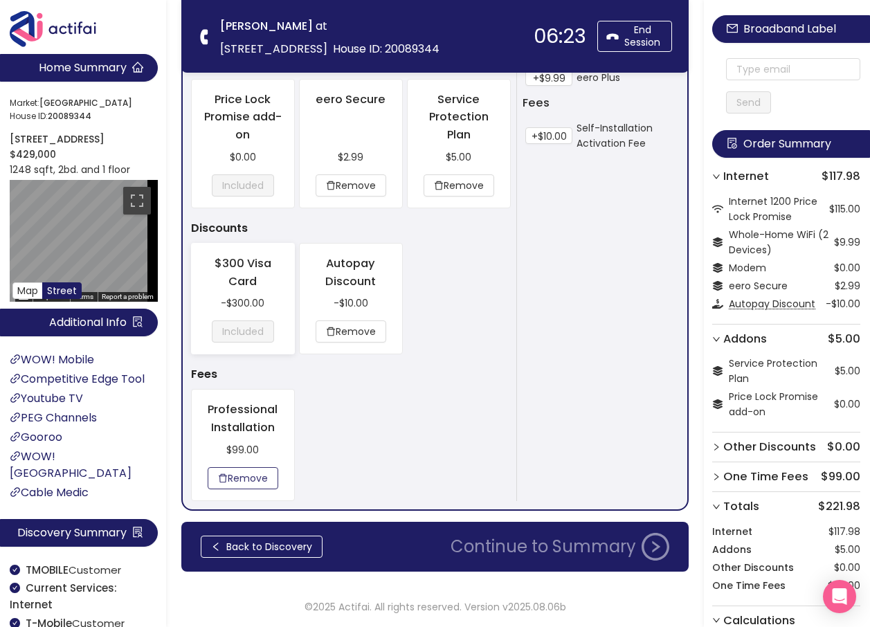
drag, startPoint x: 235, startPoint y: 475, endPoint x: 246, endPoint y: 475, distance: 11.8
click at [235, 475] on button "Remove" at bounding box center [243, 478] width 71 height 22
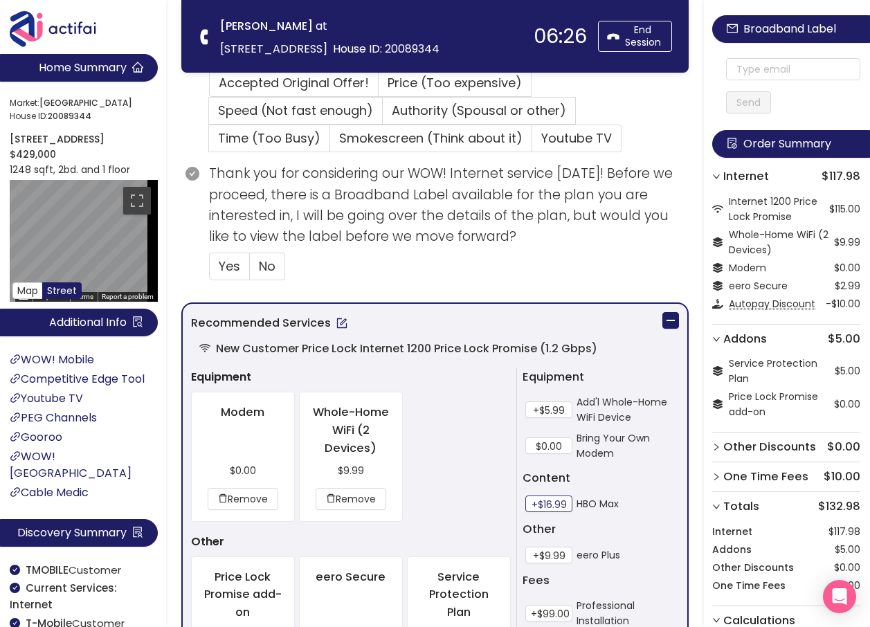
scroll to position [376, 0]
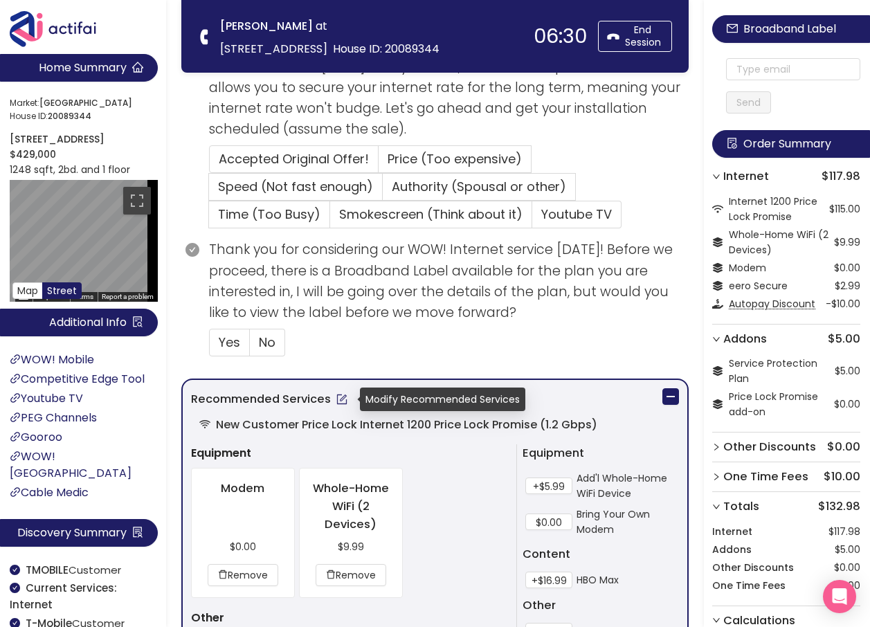
click at [339, 396] on button "button" at bounding box center [342, 399] width 22 height 22
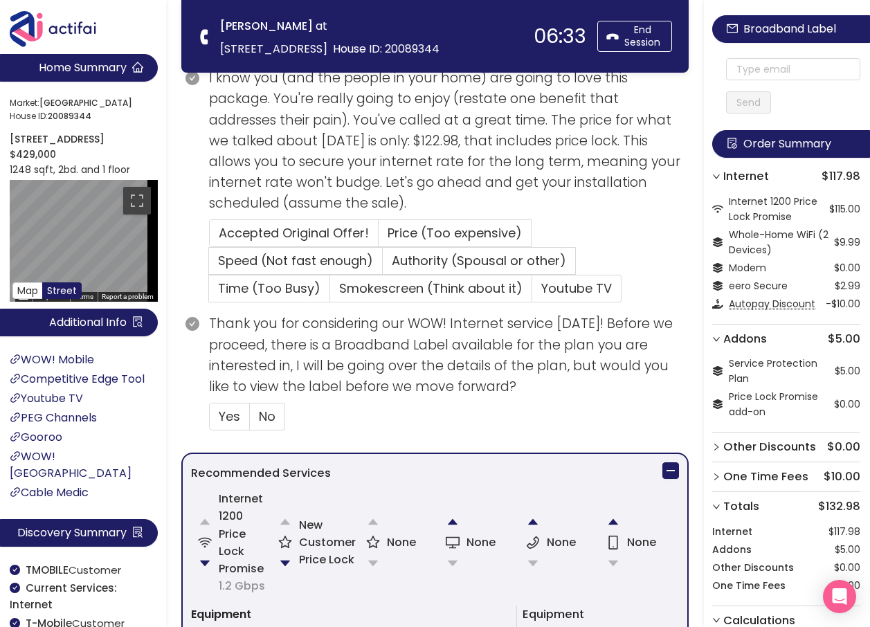
scroll to position [446, 0]
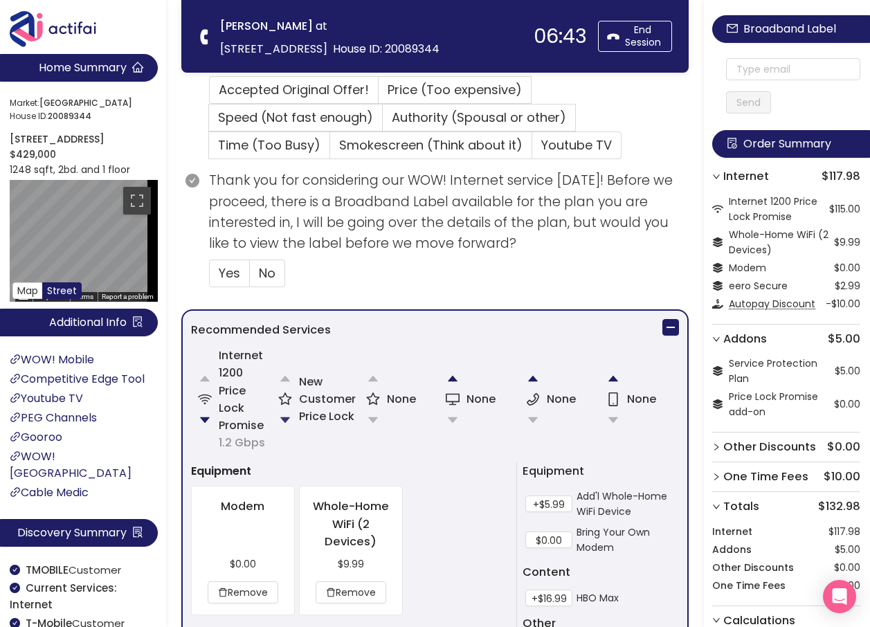
click at [283, 417] on button "button" at bounding box center [285, 420] width 28 height 28
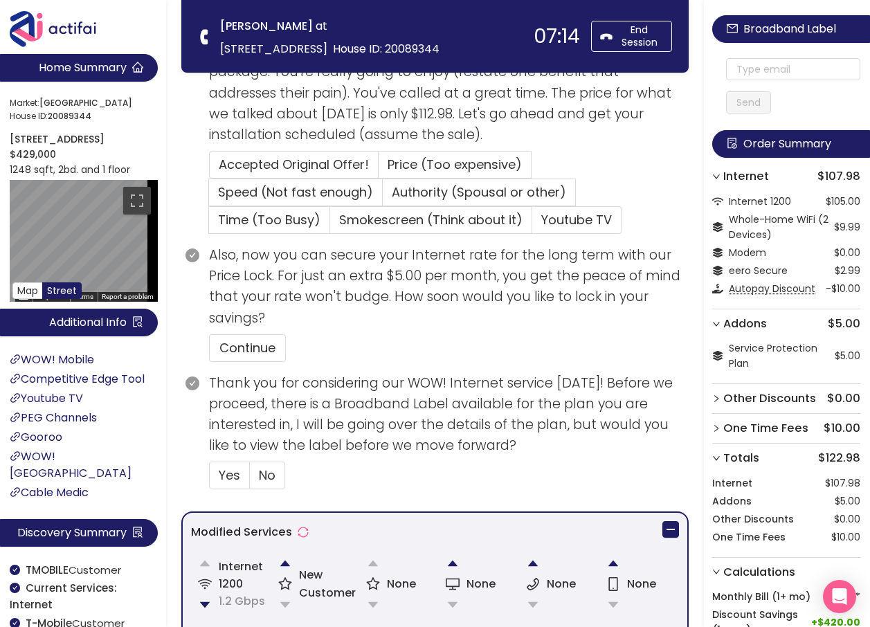
scroll to position [463, 0]
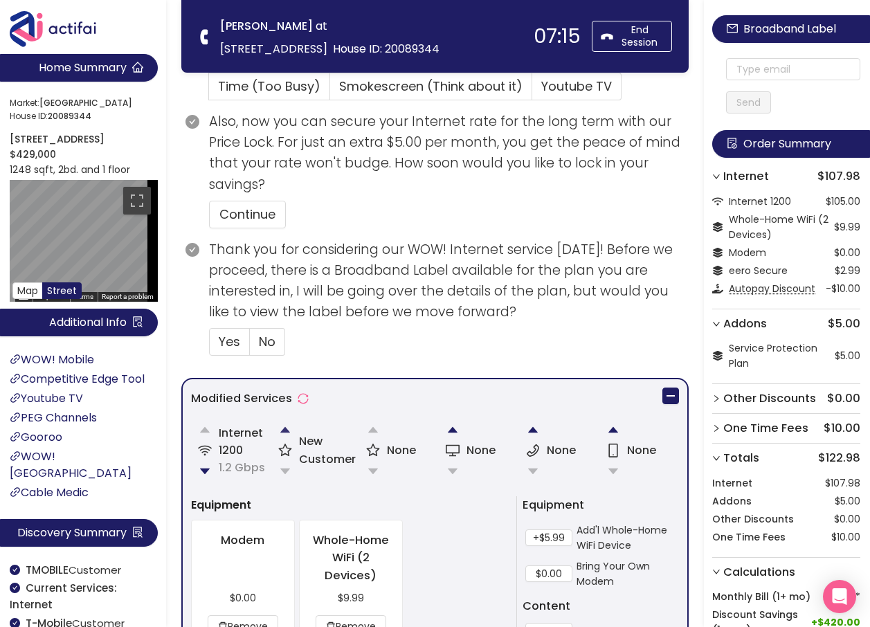
click at [282, 428] on button "button" at bounding box center [285, 430] width 28 height 28
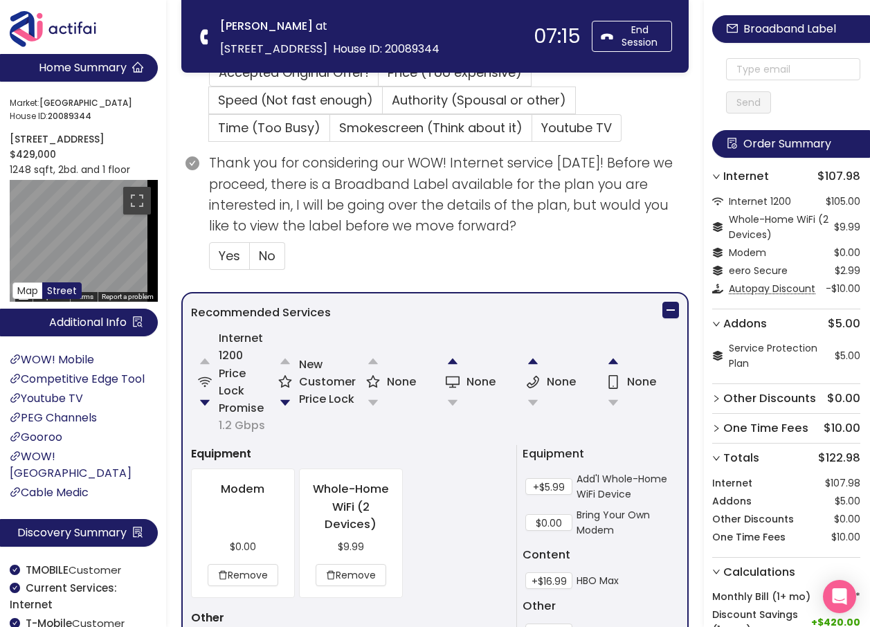
scroll to position [376, 0]
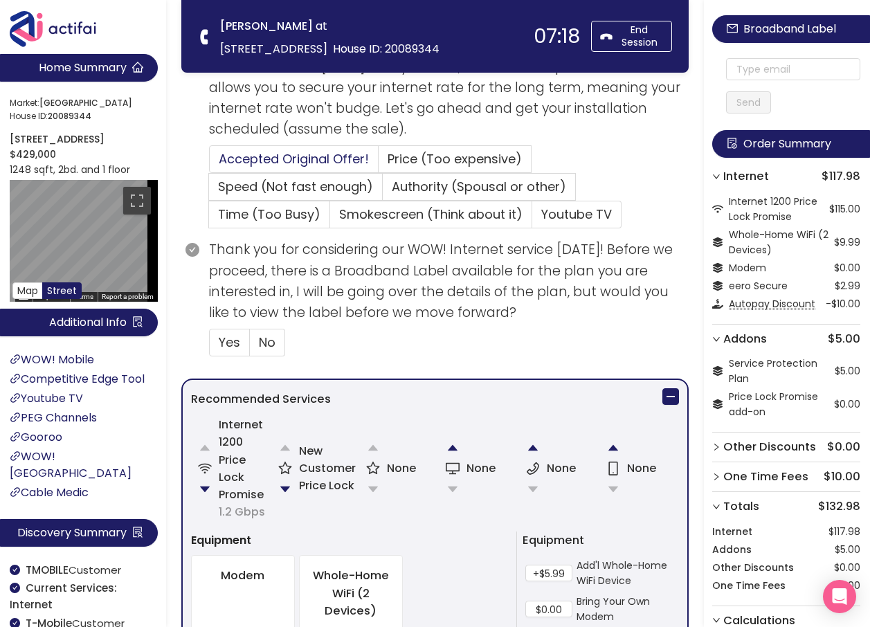
click at [266, 156] on span "Accepted Original Offer!" at bounding box center [294, 158] width 150 height 17
click at [210, 163] on input "Accepted Original Offer!" at bounding box center [210, 163] width 0 height 0
click at [226, 338] on span "Yes" at bounding box center [229, 341] width 21 height 17
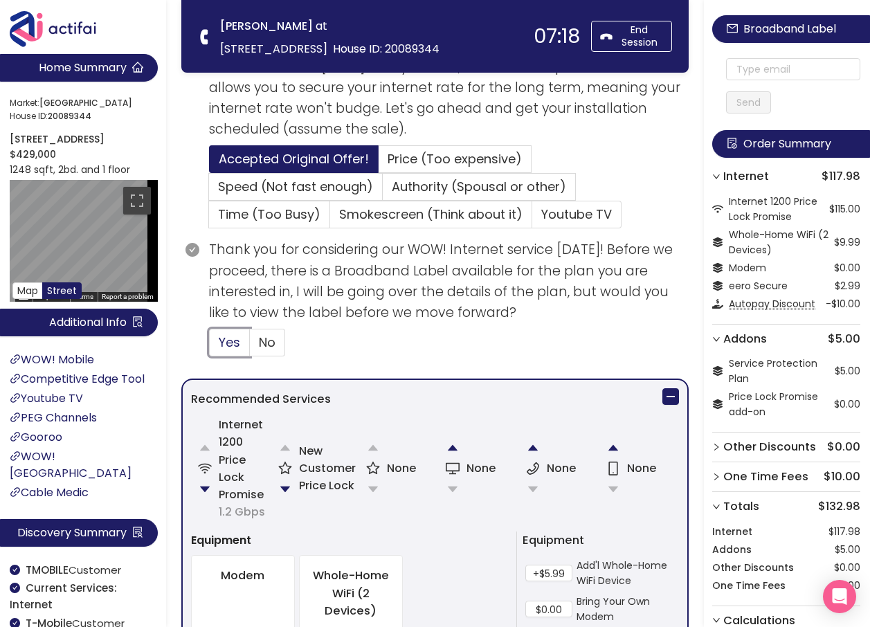
click at [210, 347] on input "Yes" at bounding box center [210, 347] width 0 height 0
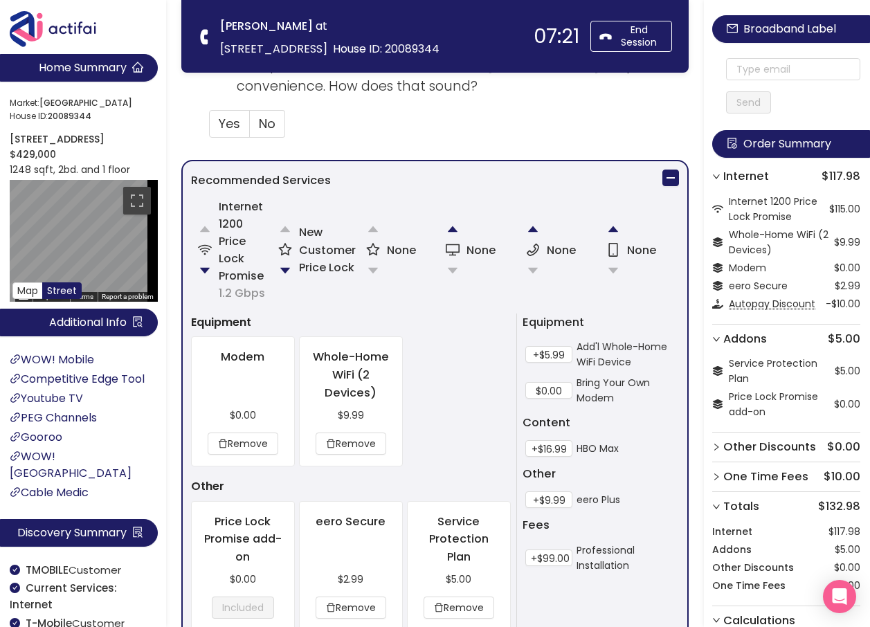
scroll to position [791, 0]
click at [221, 125] on span "Yes" at bounding box center [229, 124] width 21 height 17
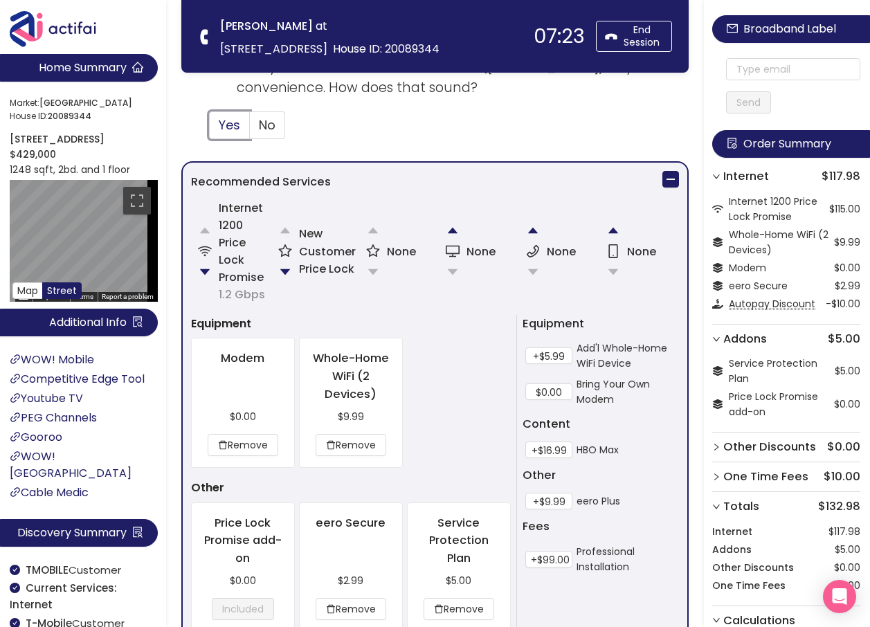
click at [210, 129] on input "Yes" at bounding box center [210, 129] width 0 height 0
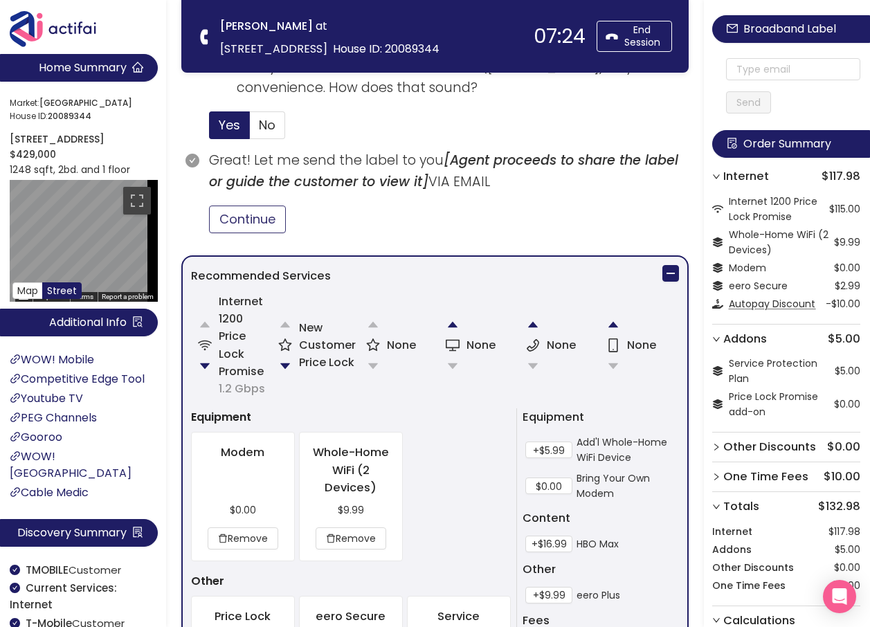
click at [241, 215] on button "Continue" at bounding box center [247, 219] width 77 height 28
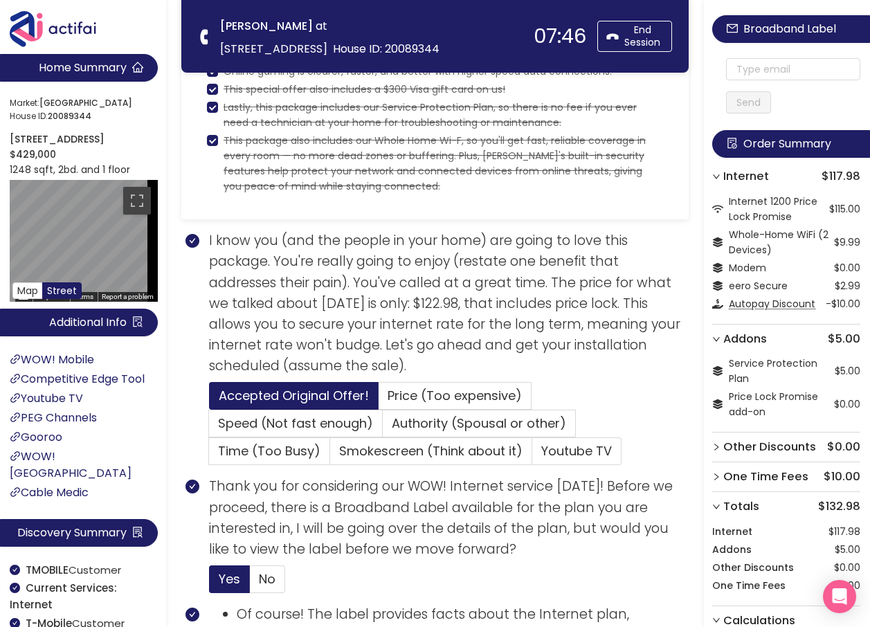
scroll to position [99, 0]
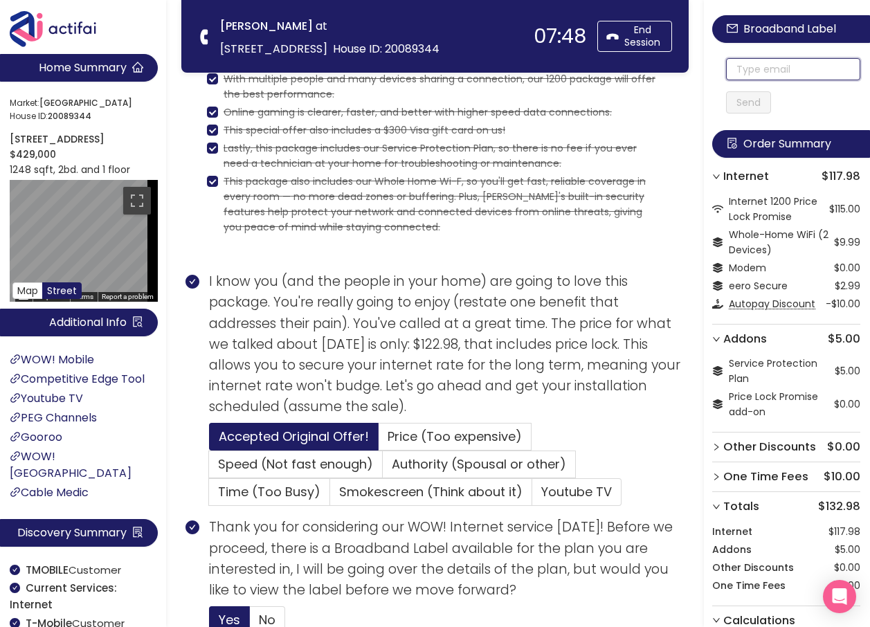
click at [761, 66] on input "text" at bounding box center [793, 69] width 134 height 22
click at [760, 66] on input "text" at bounding box center [793, 69] width 134 height 22
drag, startPoint x: 776, startPoint y: 70, endPoint x: 693, endPoint y: 67, distance: 83.1
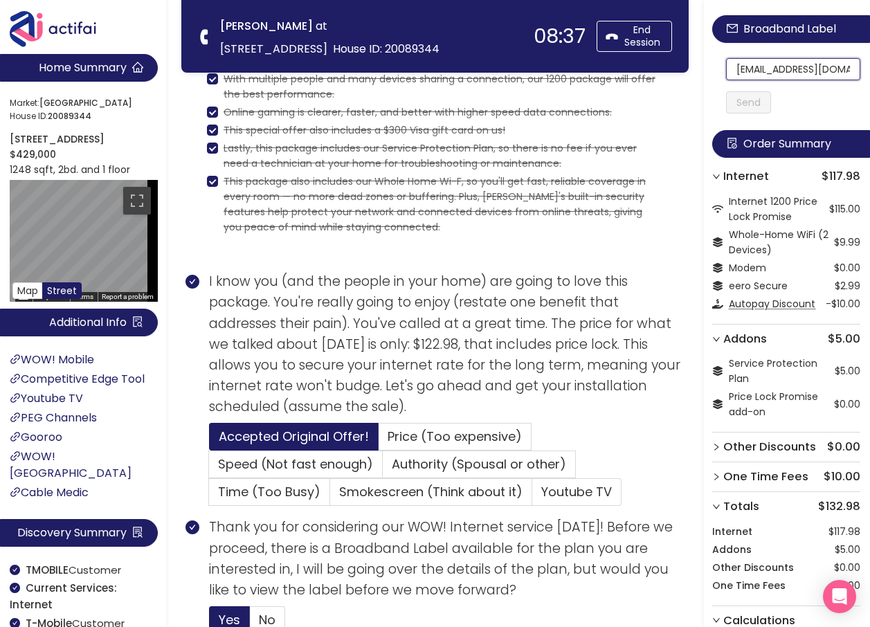
click at [745, 71] on input "[EMAIL_ADDRESS][DOMAIN_NAME]" at bounding box center [793, 69] width 134 height 22
click at [743, 71] on input "[EMAIL_ADDRESS][DOMAIN_NAME]" at bounding box center [793, 69] width 134 height 22
drag, startPoint x: 743, startPoint y: 71, endPoint x: 848, endPoint y: 83, distance: 105.8
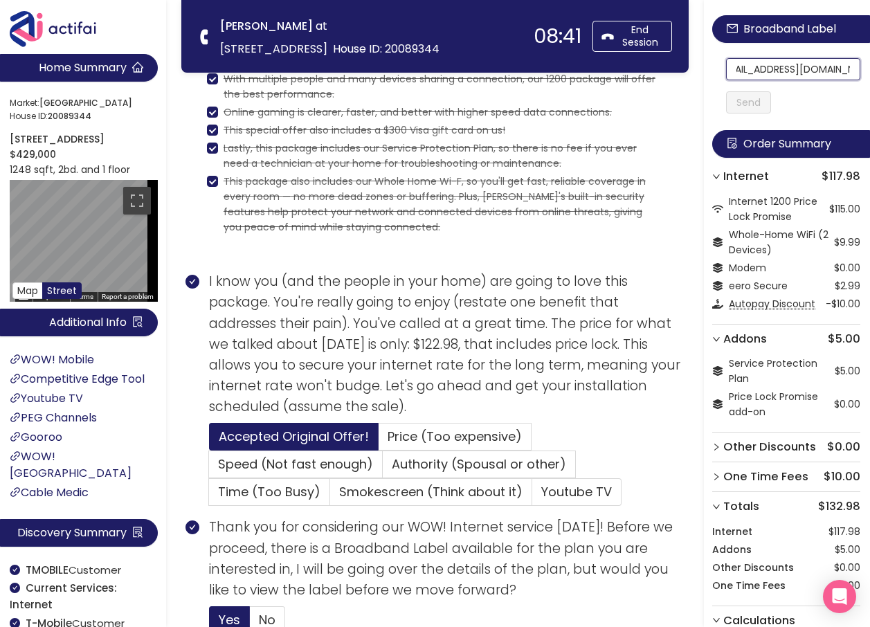
type input "[EMAIL_ADDRESS][DOMAIN_NAME]"
click at [771, 104] on button "Send" at bounding box center [748, 102] width 45 height 22
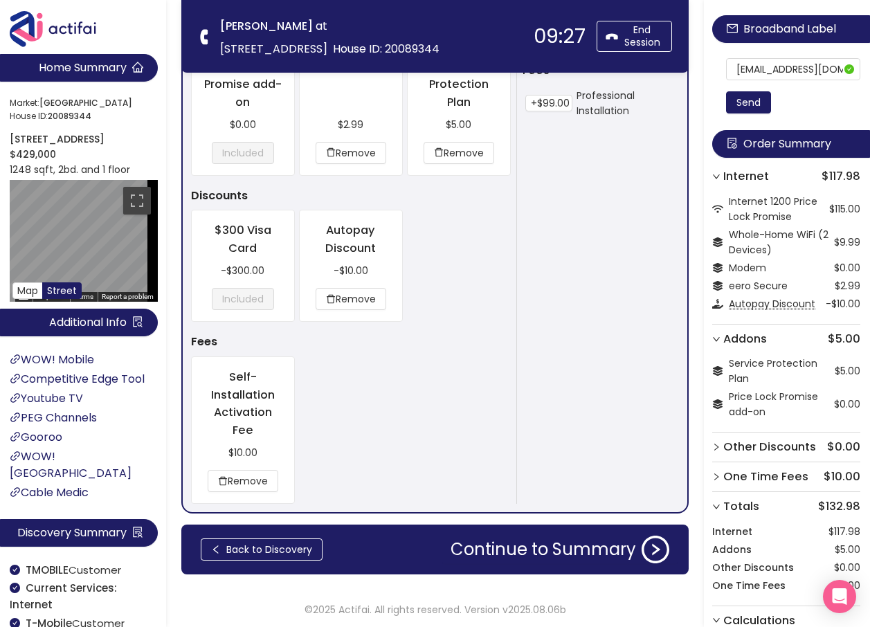
scroll to position [1344, 0]
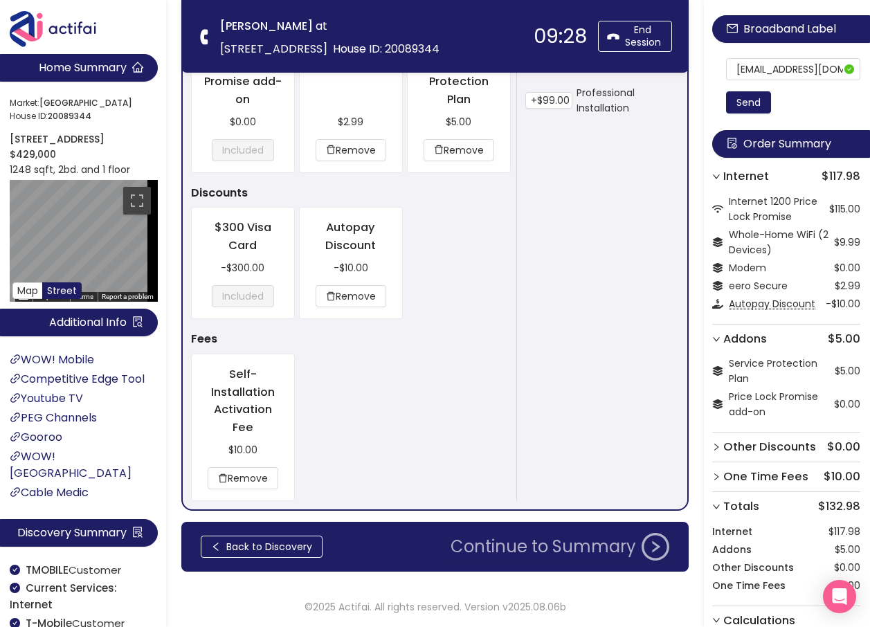
click at [572, 544] on button "Continue to Summary" at bounding box center [559, 547] width 235 height 28
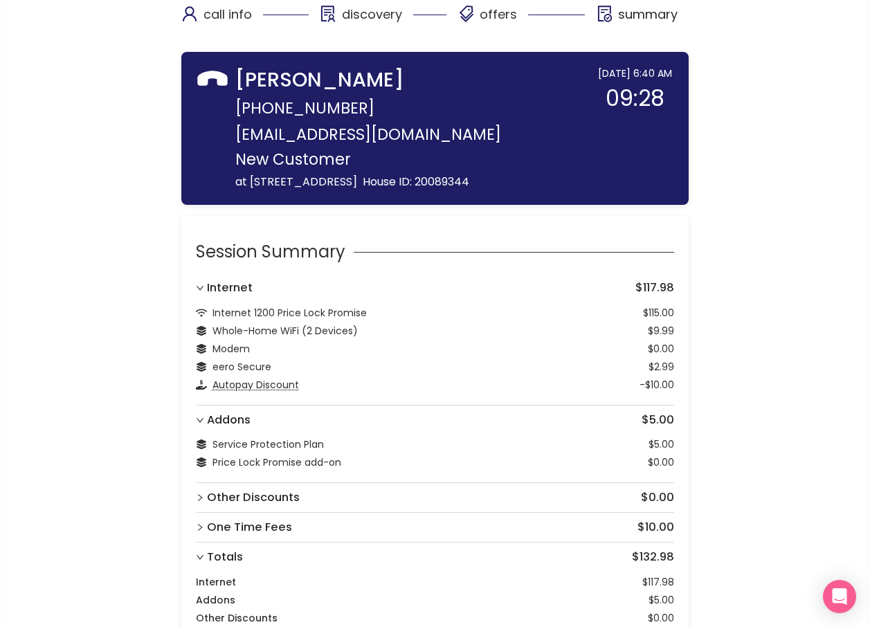
scroll to position [199, 0]
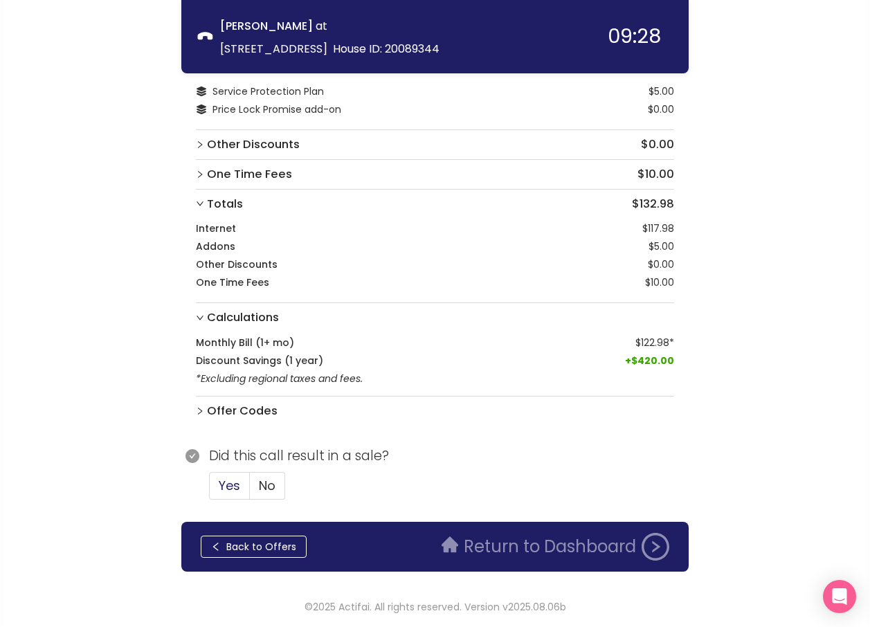
click at [237, 488] on span "Yes" at bounding box center [229, 485] width 21 height 17
click at [210, 490] on input "Yes" at bounding box center [210, 490] width 0 height 0
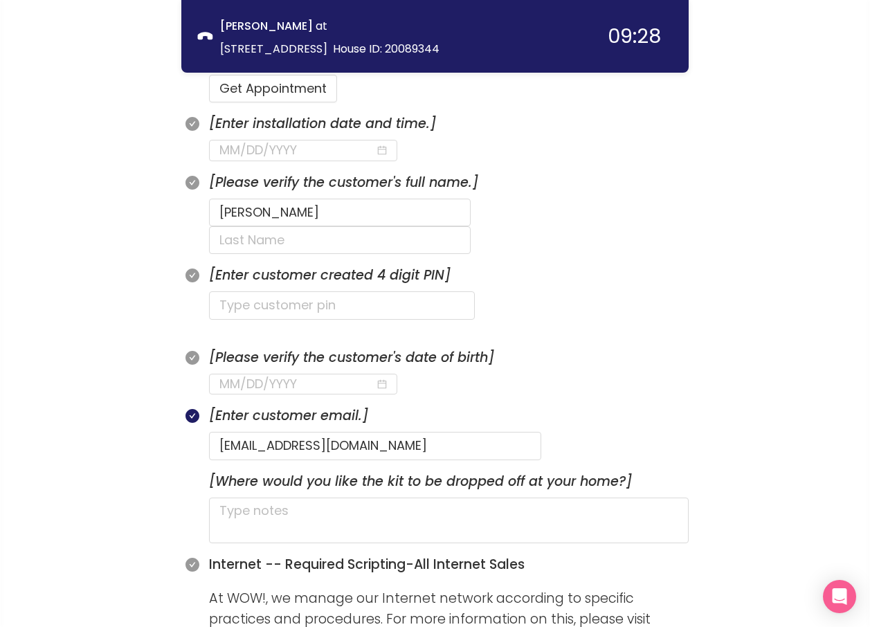
scroll to position [614, 0]
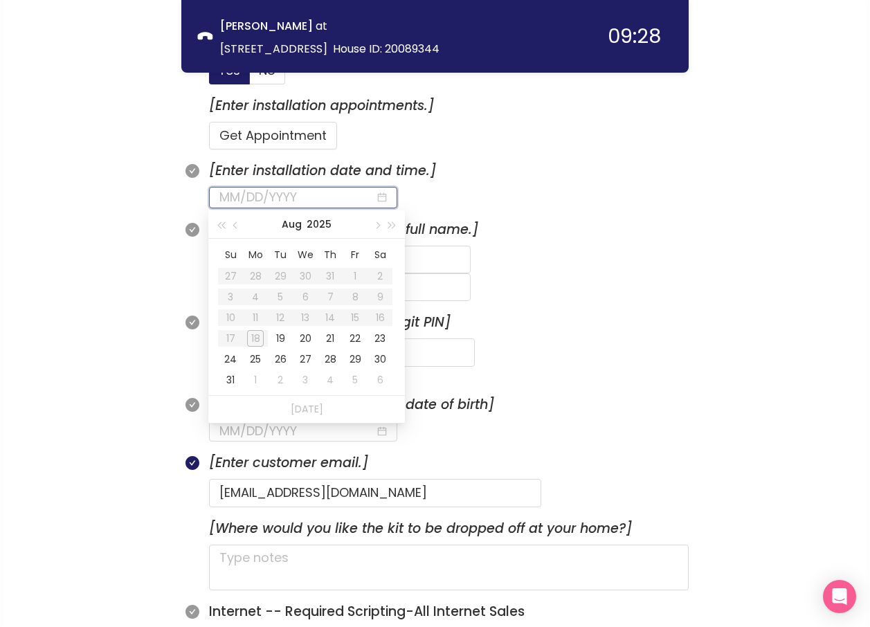
click at [299, 204] on input at bounding box center [297, 196] width 156 height 19
type input "[DATE]"
click at [275, 338] on div "19" at bounding box center [280, 338] width 17 height 17
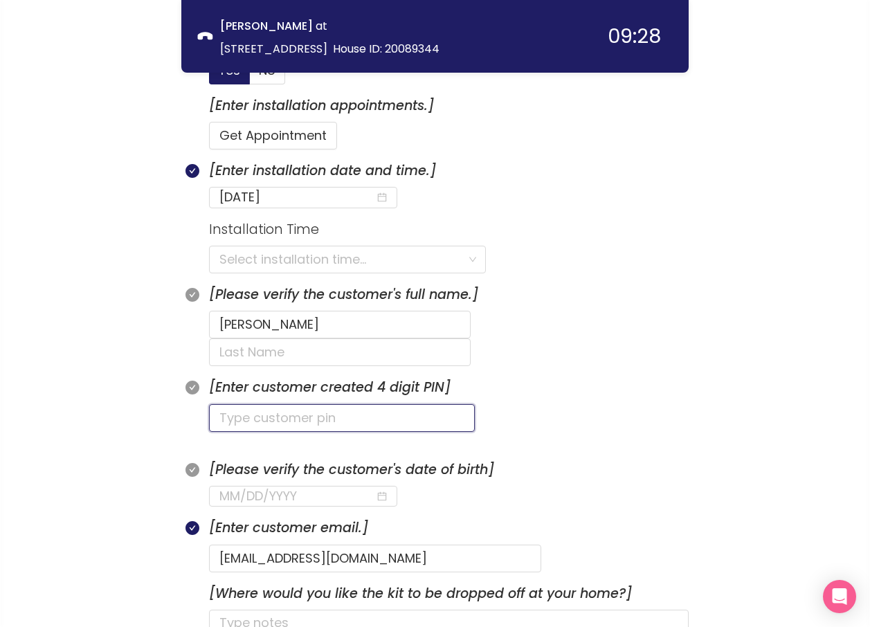
click at [268, 404] on input "text" at bounding box center [342, 418] width 266 height 28
type input "9696"
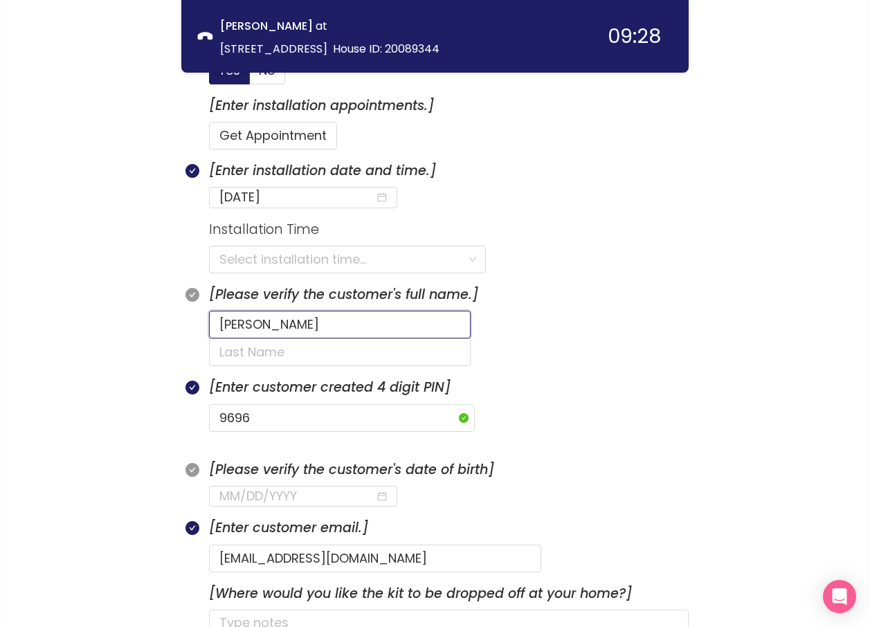
drag, startPoint x: 277, startPoint y: 324, endPoint x: 192, endPoint y: 325, distance: 85.1
click at [192, 325] on div "[Please verify the customer's full name.] [PERSON_NAME]" at bounding box center [434, 330] width 507 height 93
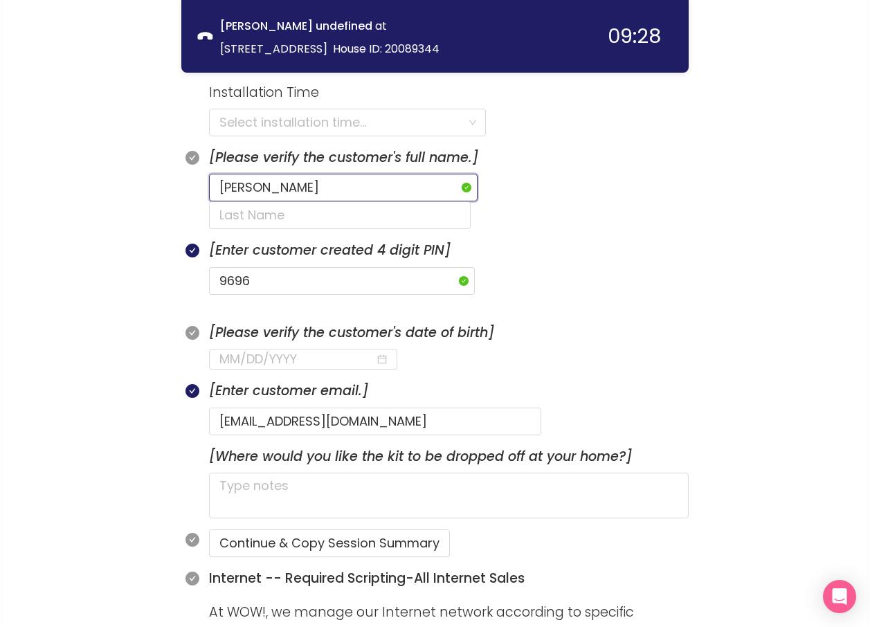
scroll to position [753, 0]
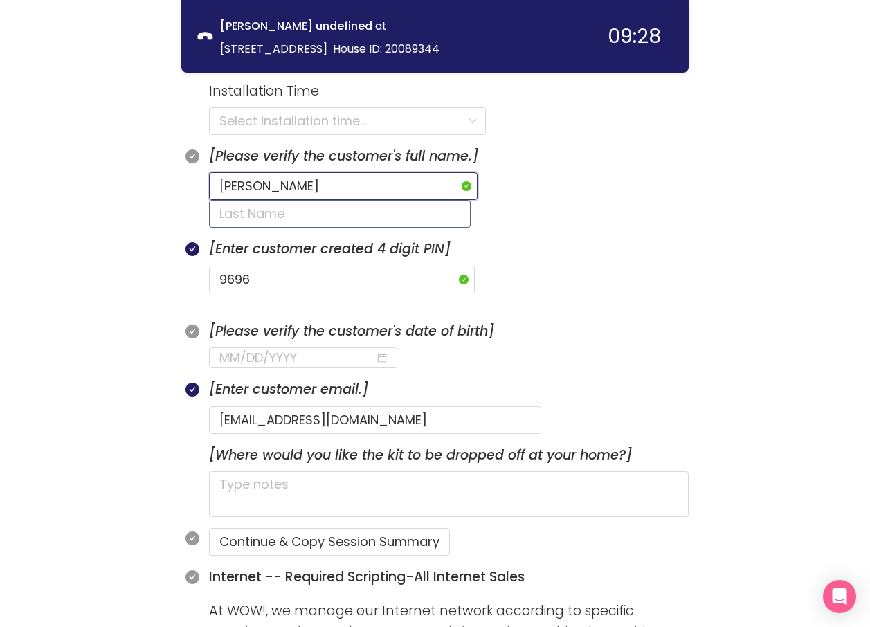
type input "[PERSON_NAME]"
click at [452, 200] on input "text" at bounding box center [339, 214] width 261 height 28
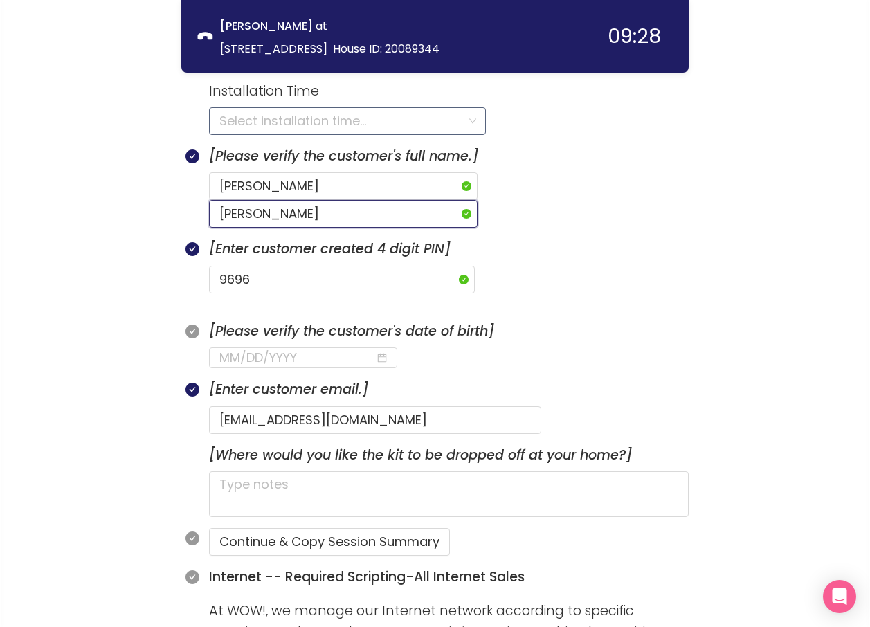
type input "[PERSON_NAME]"
click at [292, 121] on input "search" at bounding box center [342, 121] width 246 height 26
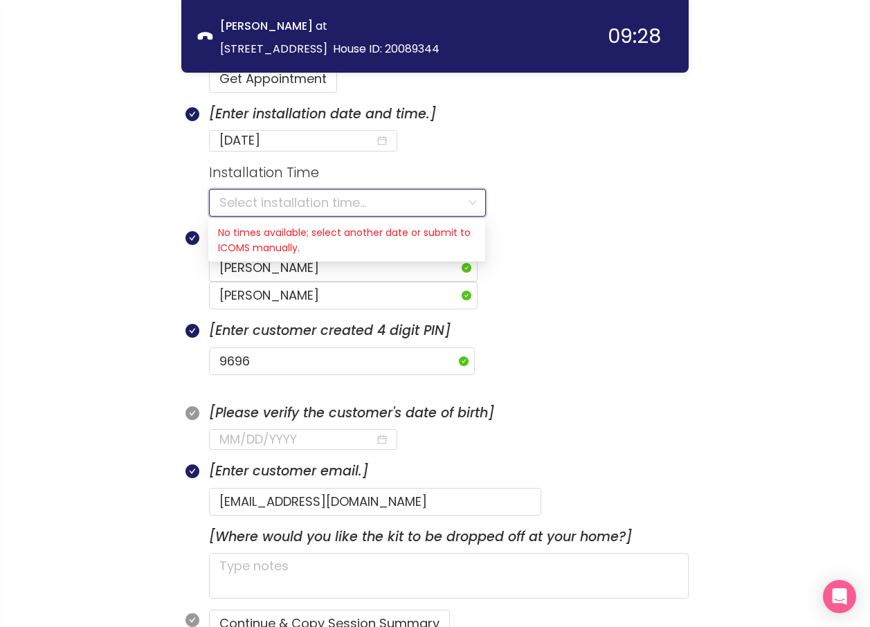
scroll to position [545, 0]
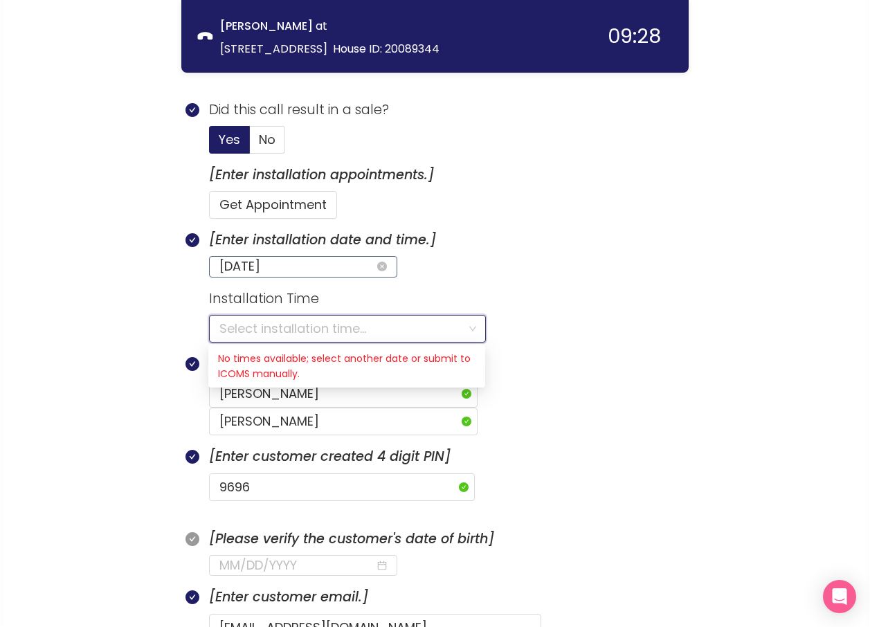
click at [319, 270] on input "[DATE]" at bounding box center [297, 266] width 156 height 19
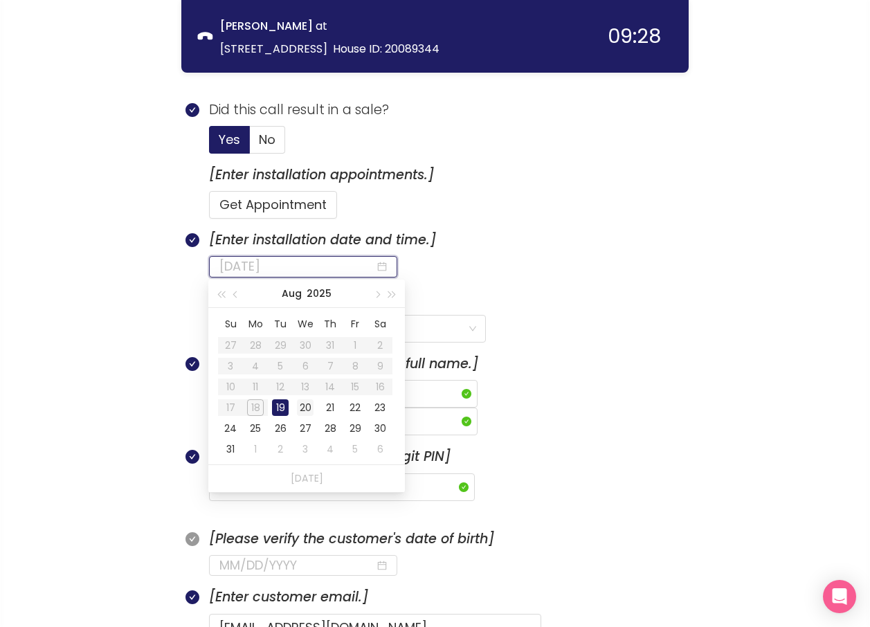
type input "[DATE]"
click at [306, 412] on div "20" at bounding box center [305, 407] width 17 height 17
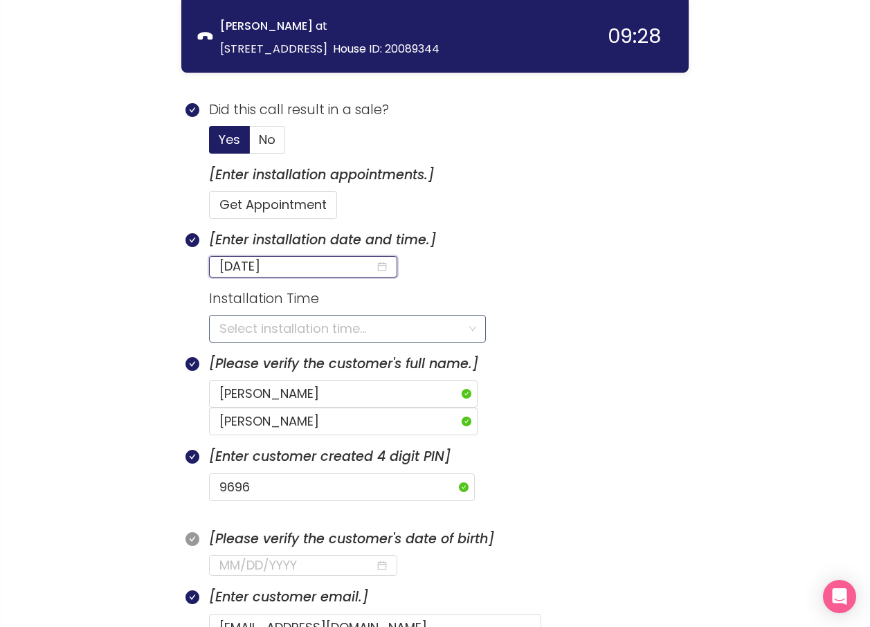
click at [293, 335] on input "search" at bounding box center [342, 328] width 246 height 26
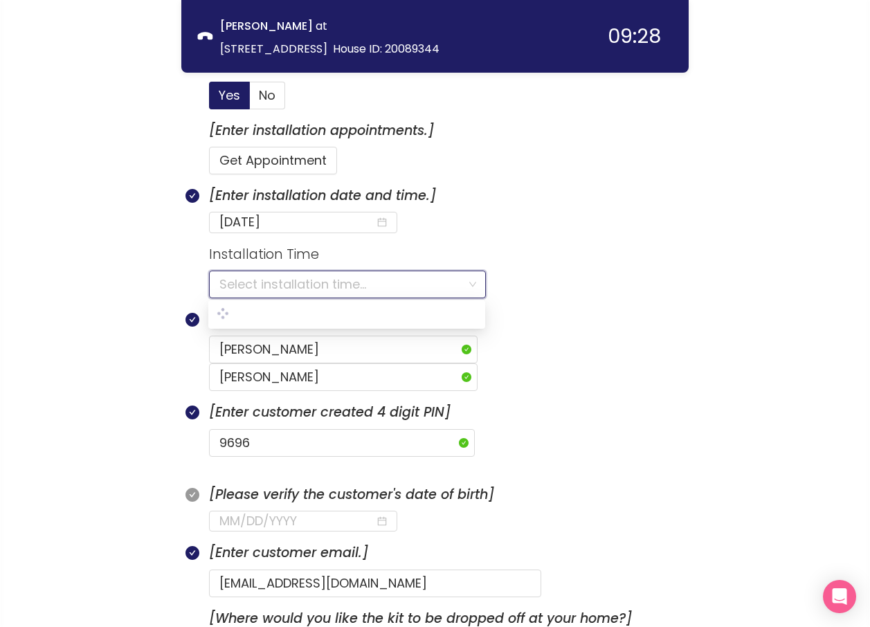
scroll to position [614, 0]
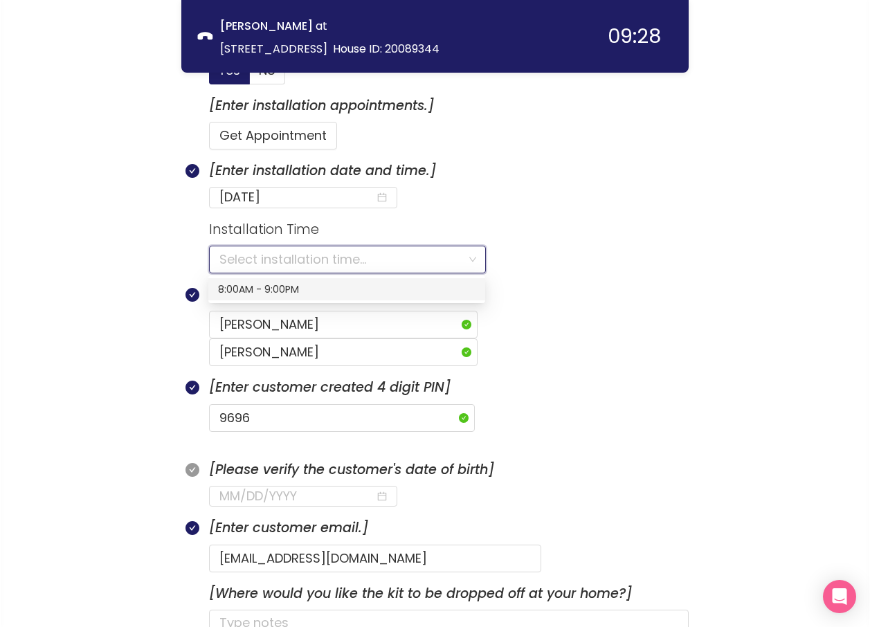
click at [247, 284] on div "8:00AM - 9:00PM" at bounding box center [346, 289] width 257 height 15
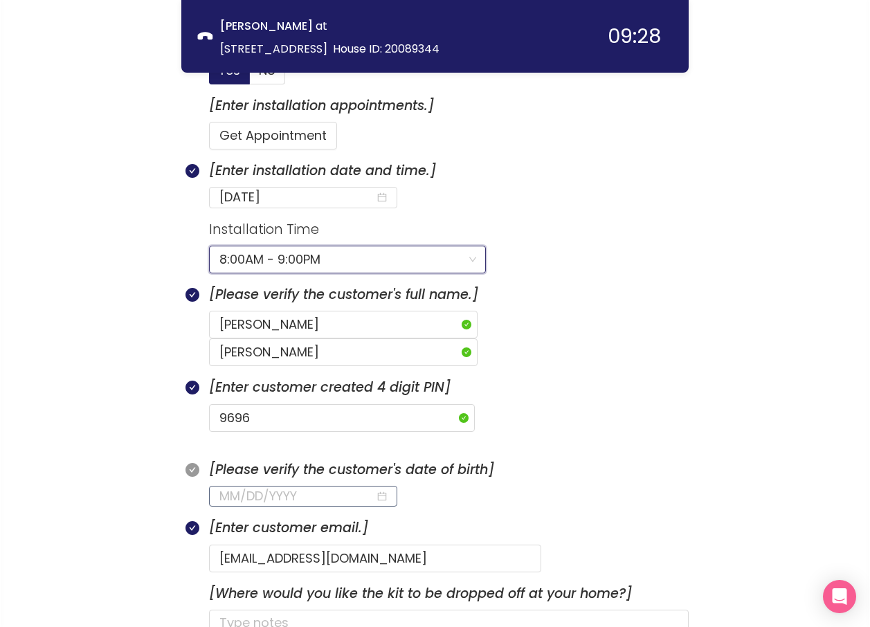
click at [250, 486] on input at bounding box center [297, 495] width 156 height 19
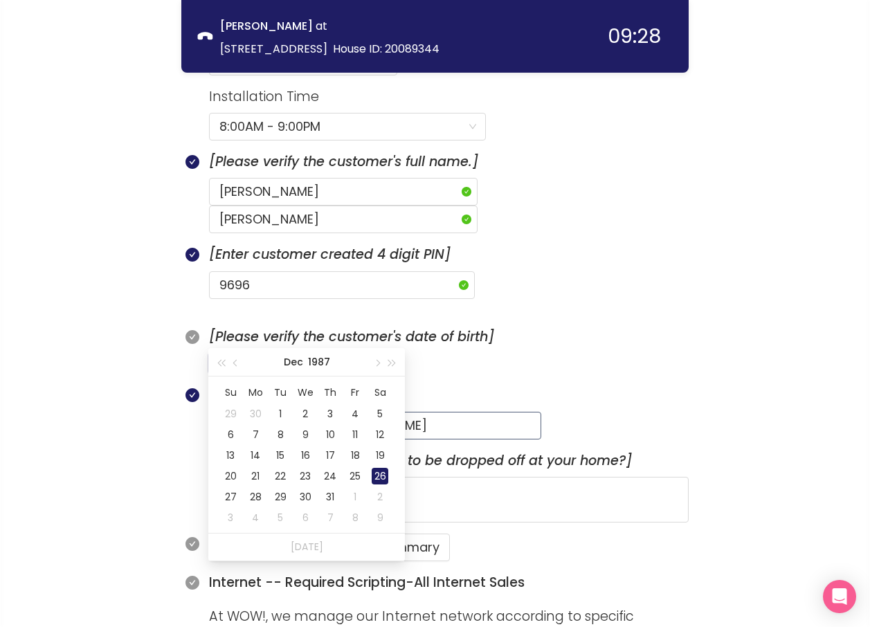
scroll to position [753, 0]
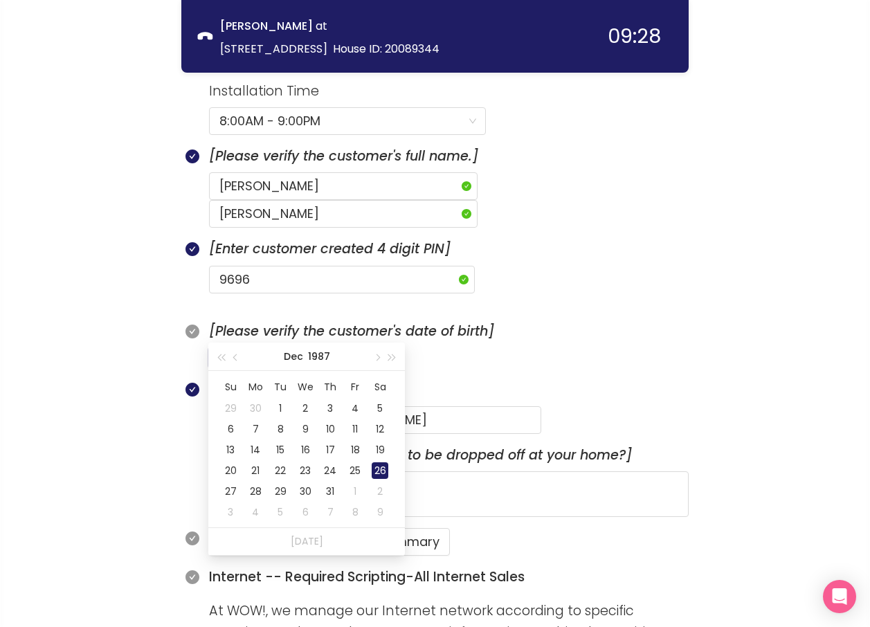
click at [379, 470] on div "26" at bounding box center [379, 470] width 17 height 17
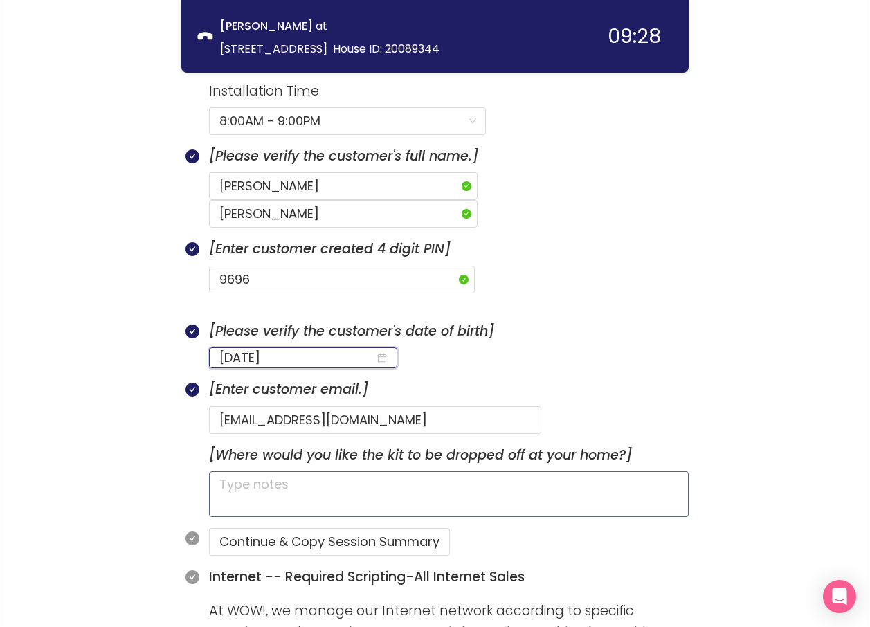
type input "[DATE]"
click at [331, 471] on textarea at bounding box center [448, 494] width 479 height 46
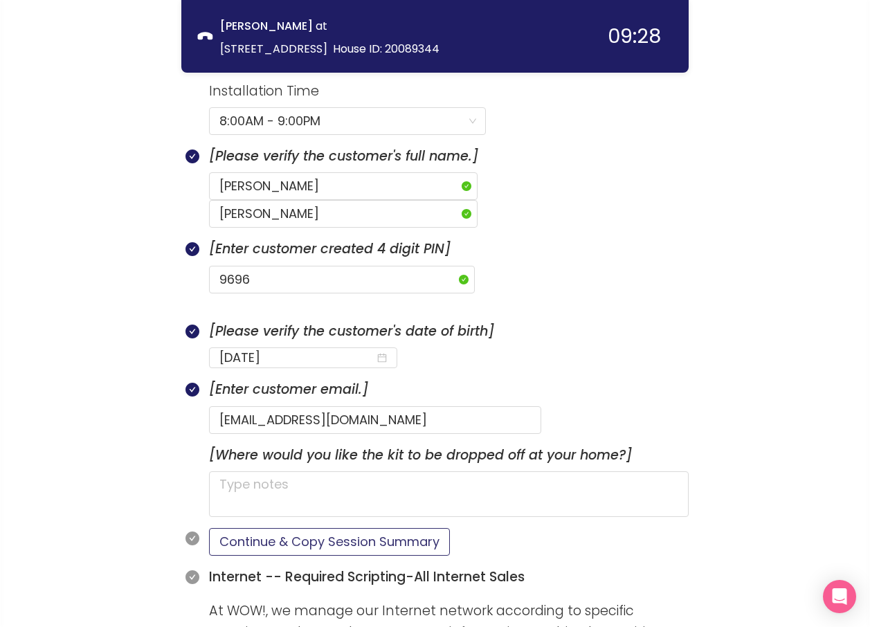
click at [345, 528] on button "Continue & Copy Session Summary" at bounding box center [329, 542] width 241 height 28
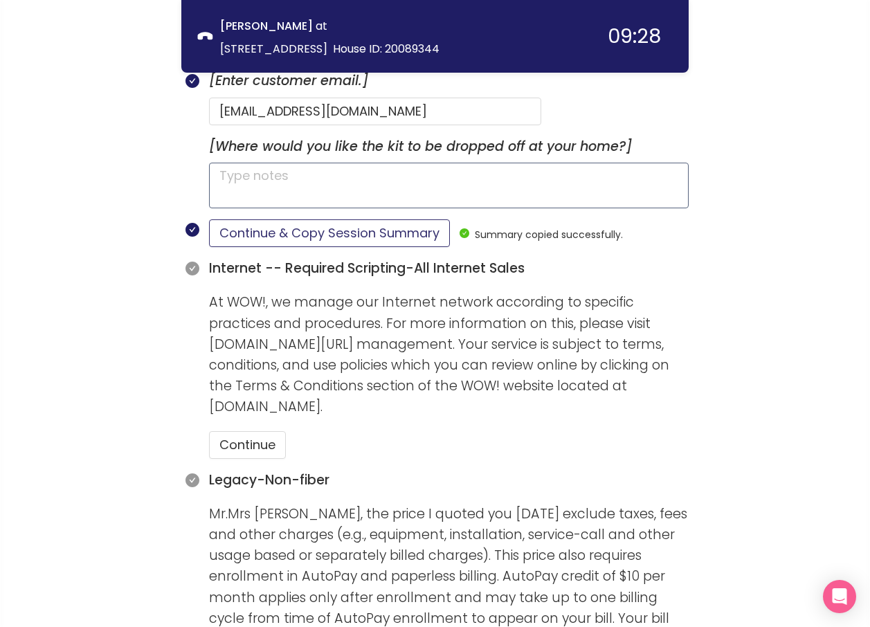
scroll to position [1099, 0]
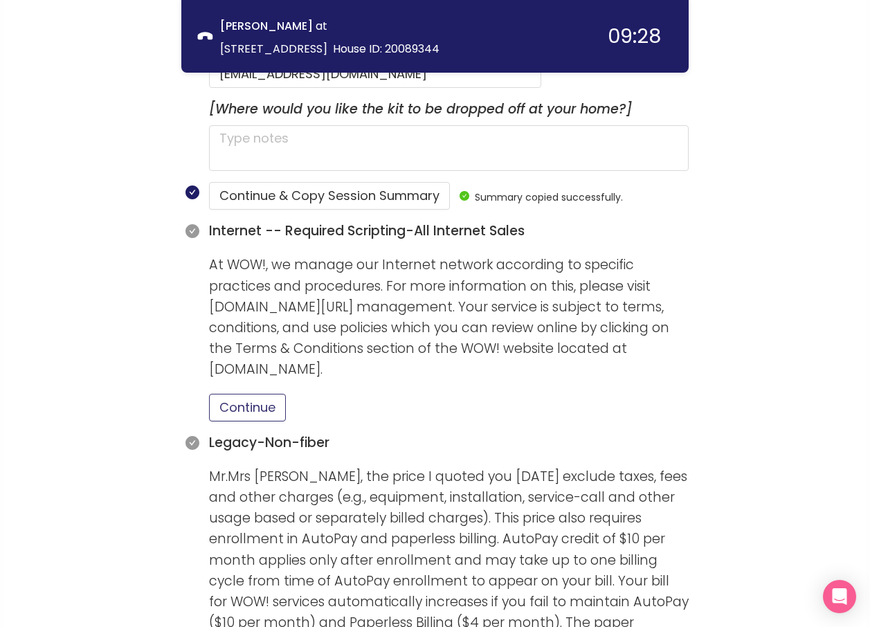
click at [261, 394] on button "Continue" at bounding box center [247, 408] width 77 height 28
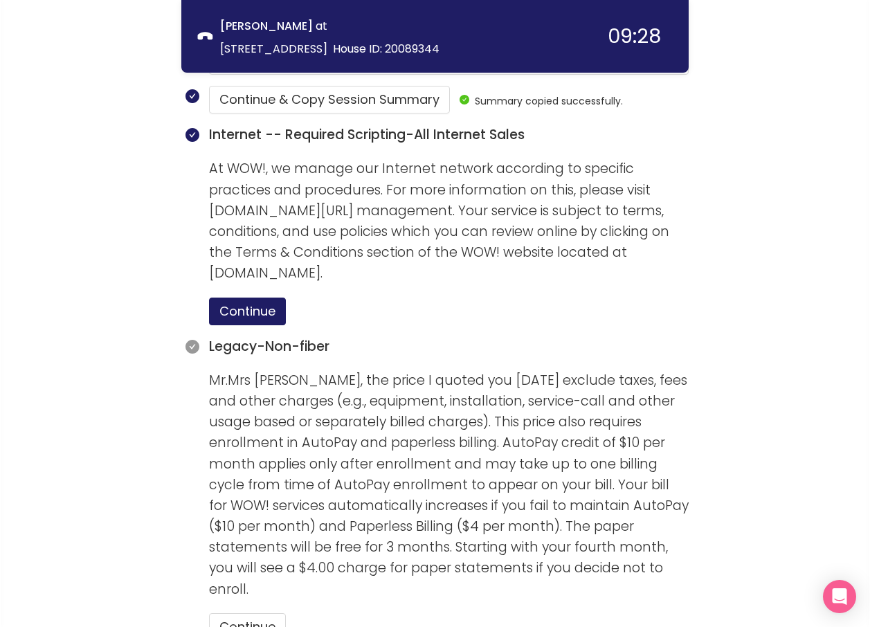
scroll to position [1375, 0]
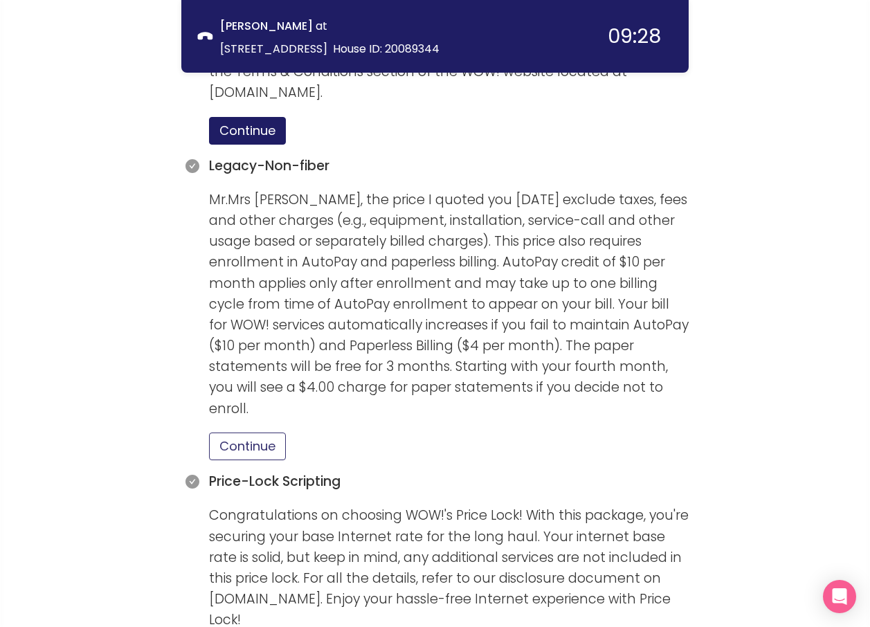
drag, startPoint x: 241, startPoint y: 406, endPoint x: 286, endPoint y: 419, distance: 46.0
click at [242, 432] on button "Continue" at bounding box center [247, 446] width 77 height 28
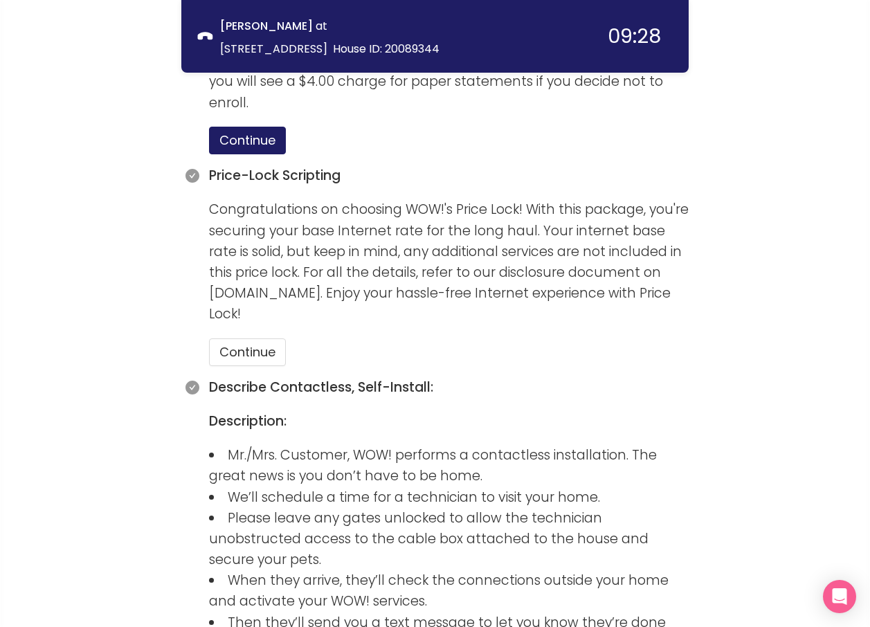
scroll to position [1721, 0]
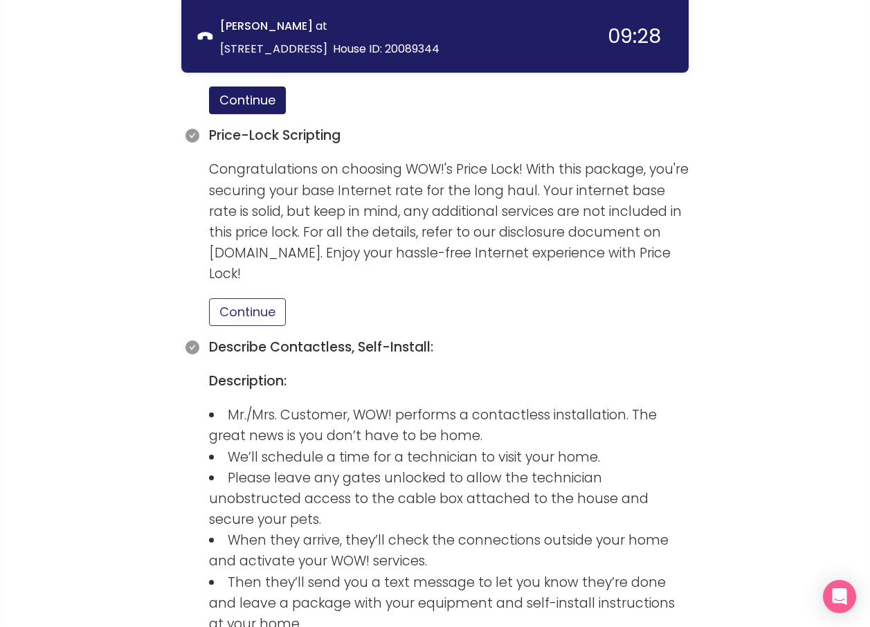
click at [274, 298] on button "Continue" at bounding box center [247, 312] width 77 height 28
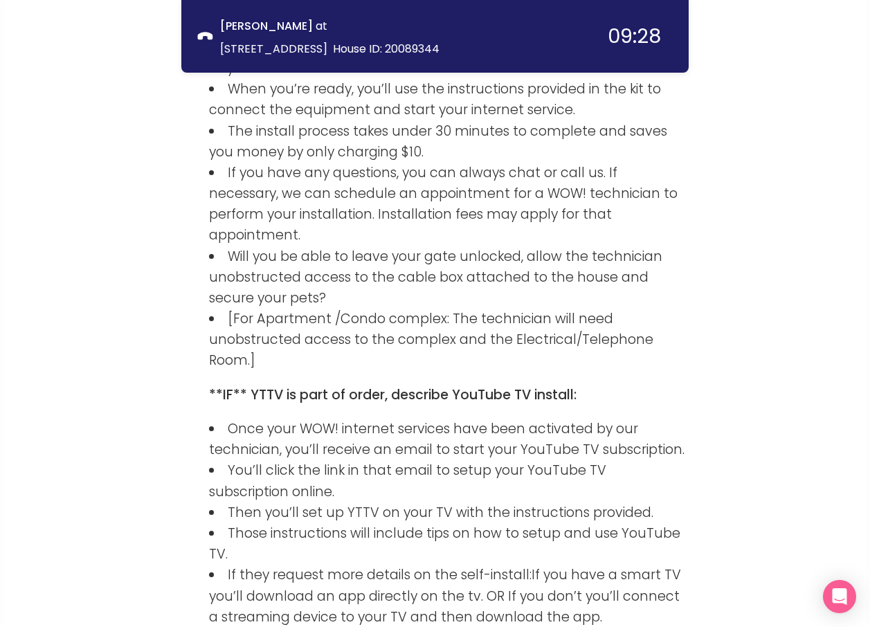
scroll to position [2376, 0]
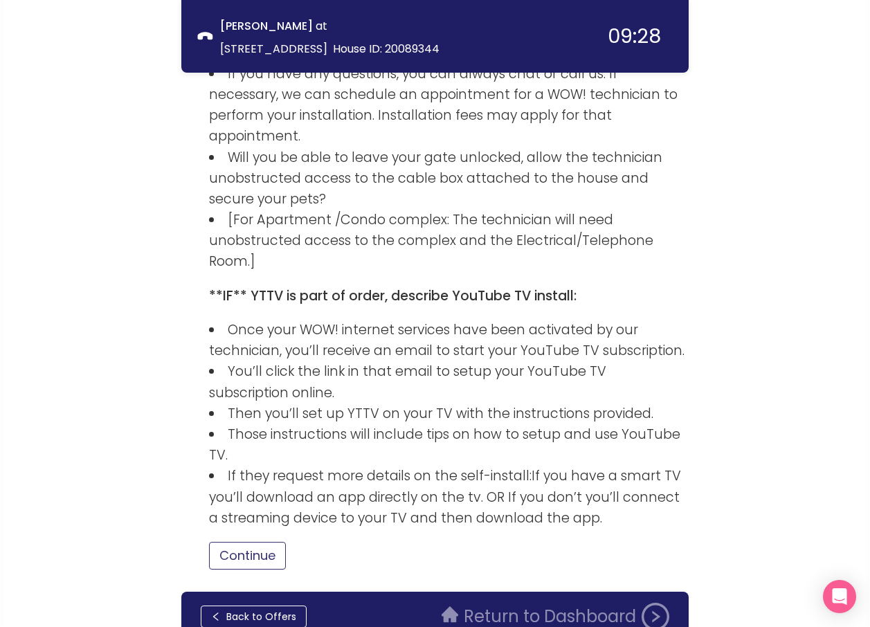
click at [268, 542] on button "Continue" at bounding box center [247, 556] width 77 height 28
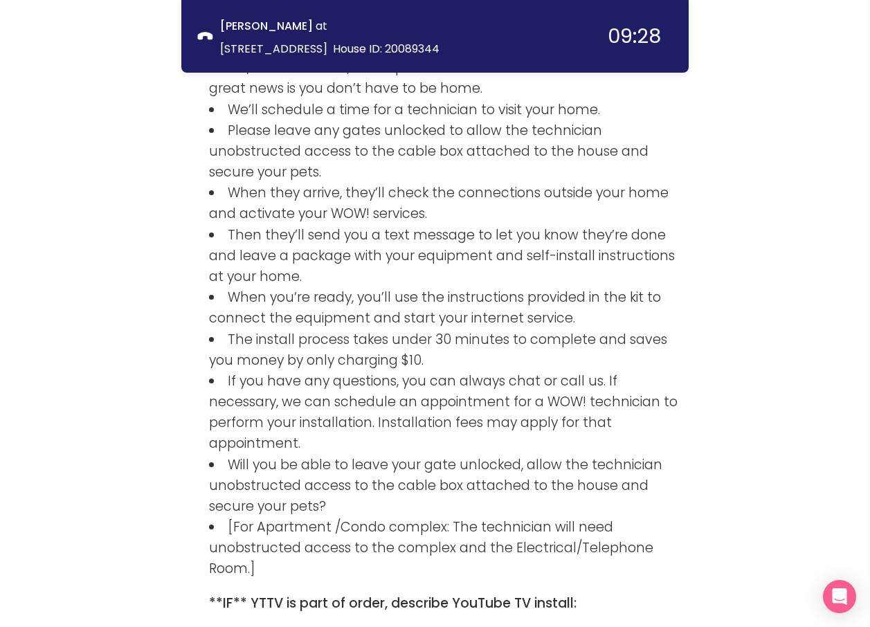
scroll to position [2470, 0]
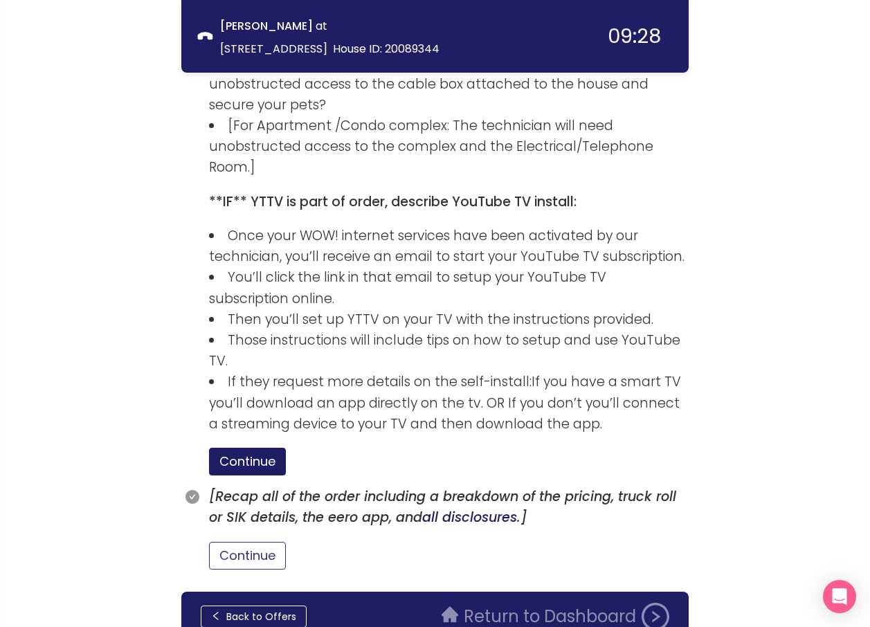
drag, startPoint x: 236, startPoint y: 480, endPoint x: 249, endPoint y: 479, distance: 13.2
click at [236, 542] on button "Continue" at bounding box center [247, 556] width 77 height 28
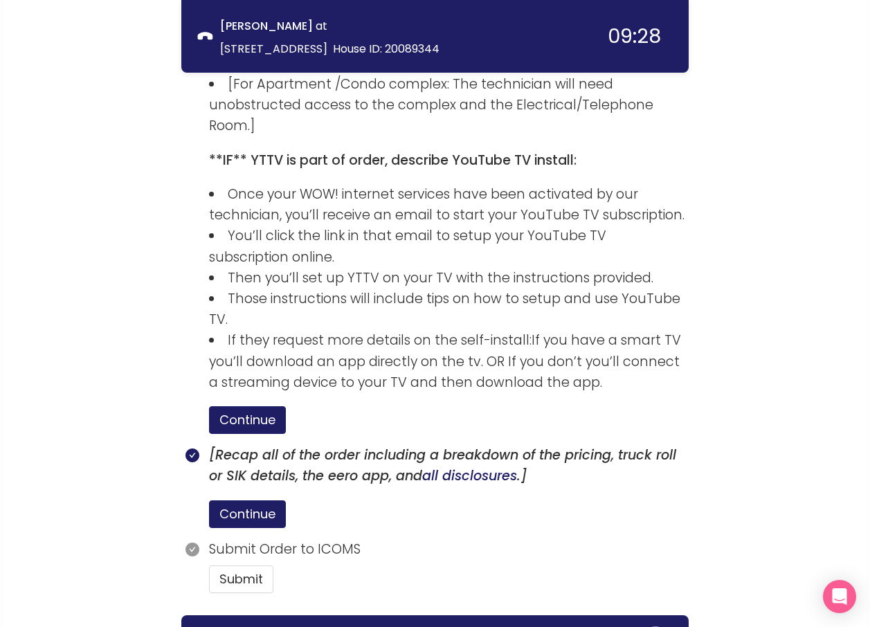
scroll to position [2535, 0]
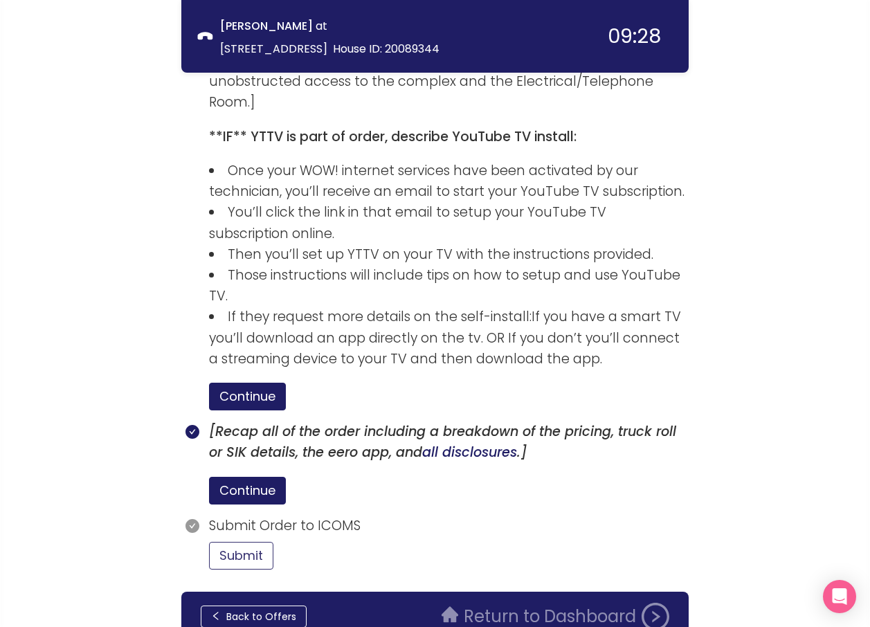
click at [246, 542] on button "Submit" at bounding box center [241, 556] width 64 height 28
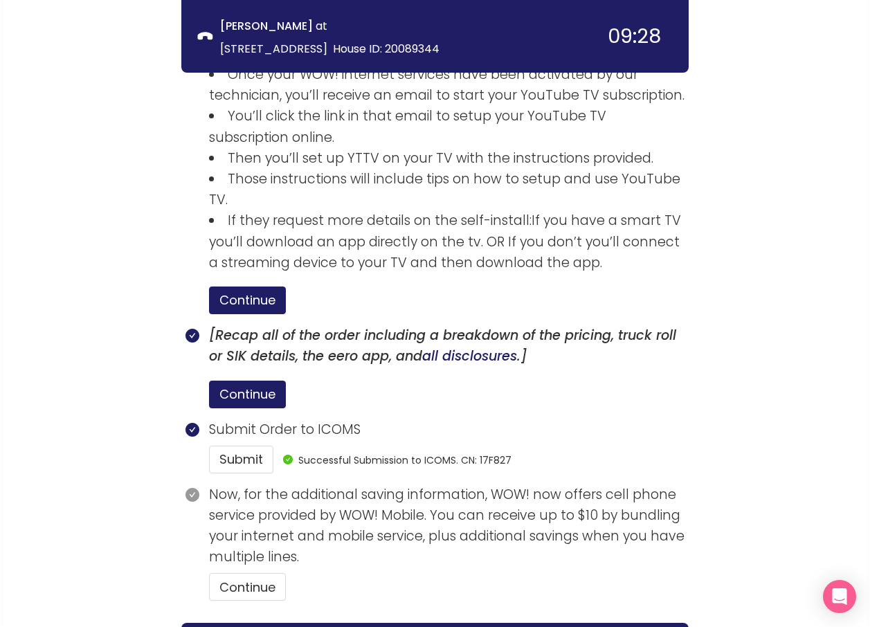
scroll to position [2663, 0]
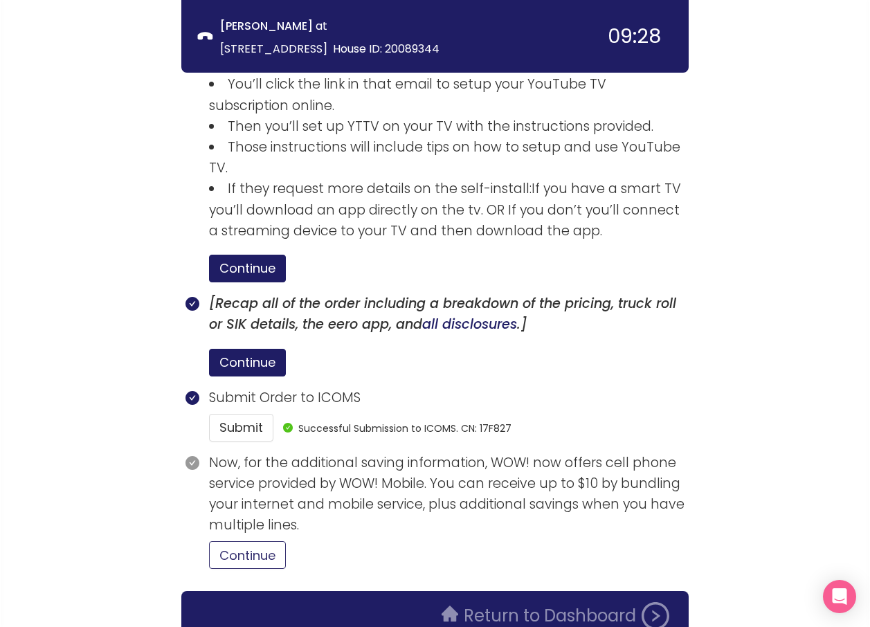
drag, startPoint x: 248, startPoint y: 491, endPoint x: 256, endPoint y: 492, distance: 7.6
click at [248, 541] on button "Continue" at bounding box center [247, 555] width 77 height 28
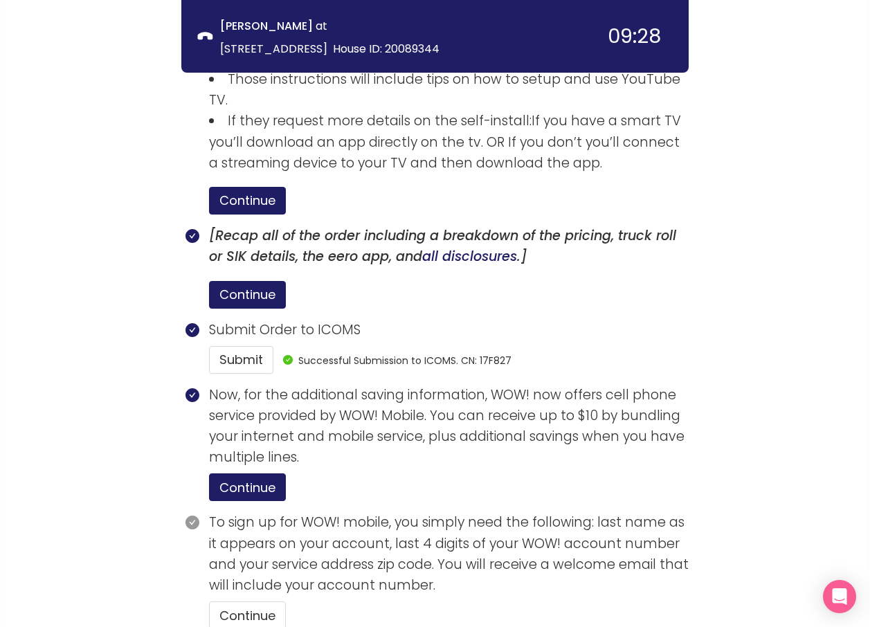
scroll to position [2790, 0]
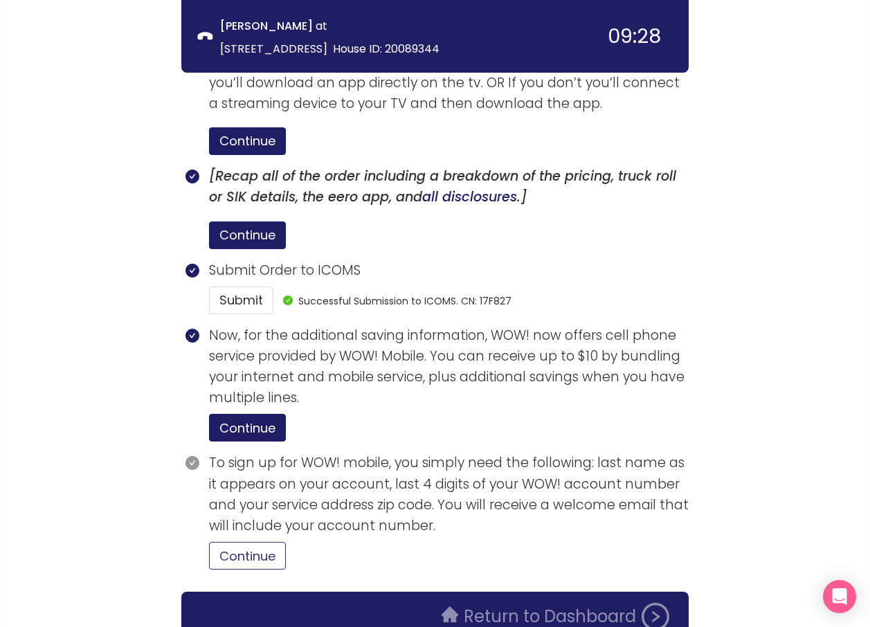
drag, startPoint x: 255, startPoint y: 475, endPoint x: 264, endPoint y: 476, distance: 9.7
click at [260, 542] on button "Continue" at bounding box center [247, 556] width 77 height 28
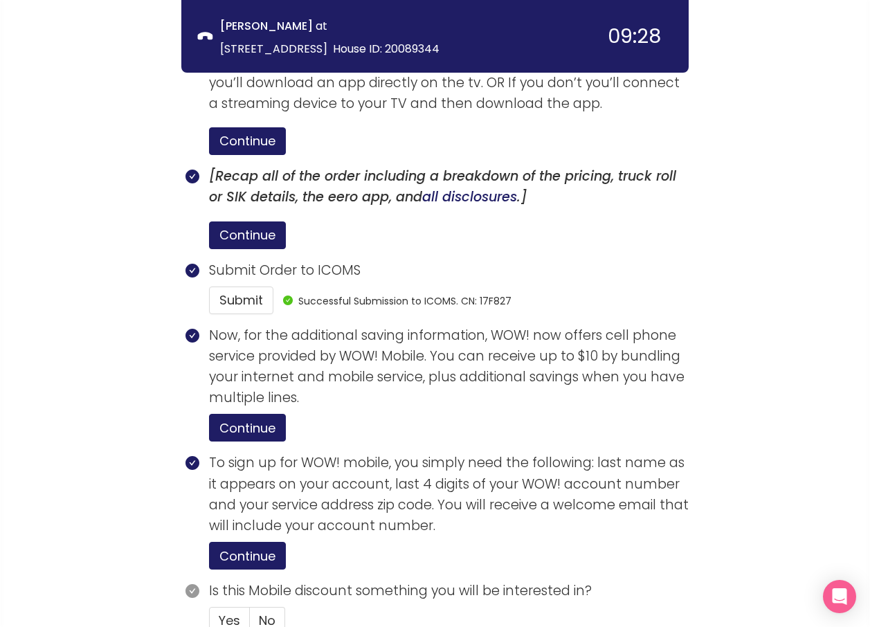
scroll to position [2856, 0]
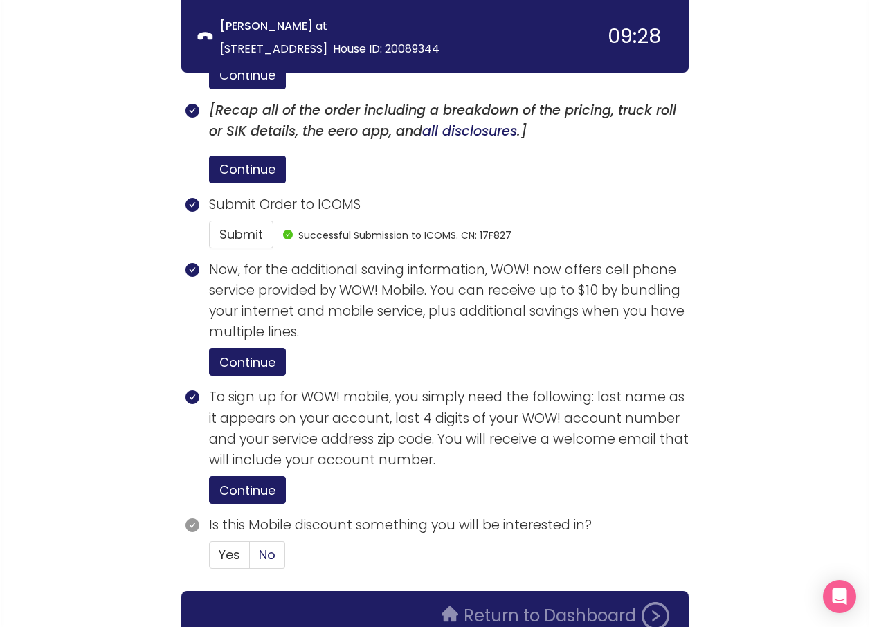
click at [252, 541] on label "No" at bounding box center [267, 555] width 35 height 28
click at [250, 559] on input "No" at bounding box center [250, 559] width 0 height 0
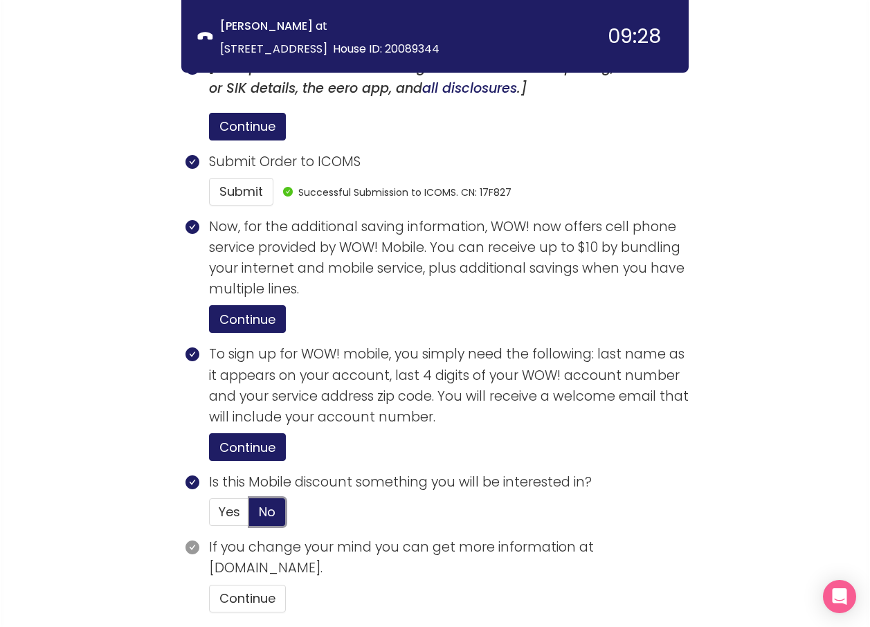
scroll to position [2941, 0]
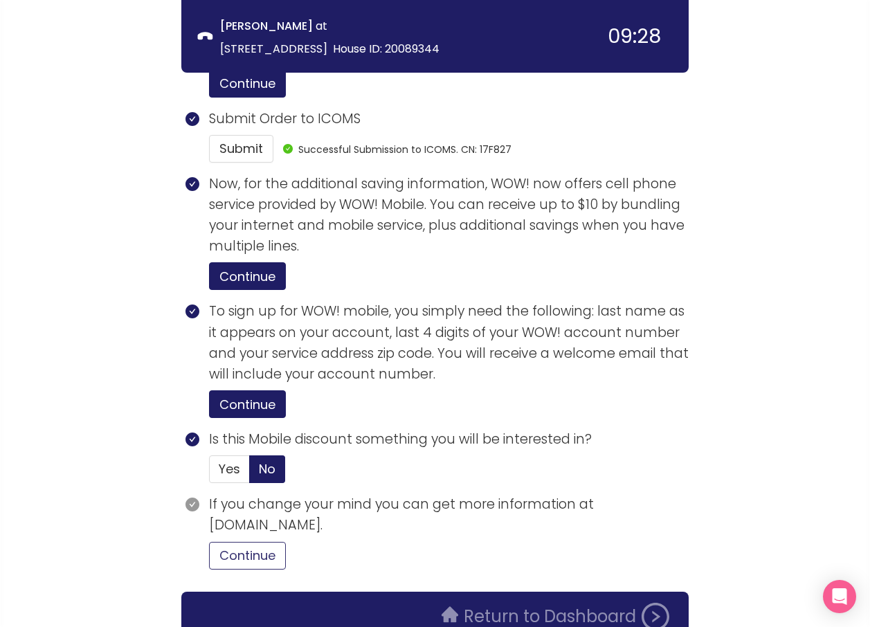
click at [246, 542] on button "Continue" at bounding box center [247, 556] width 77 height 28
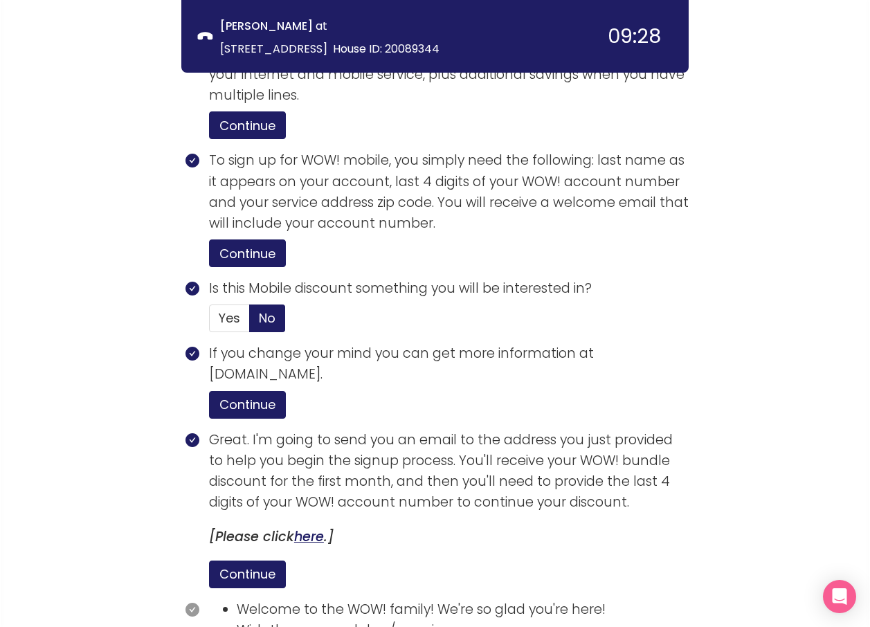
scroll to position [3205, 0]
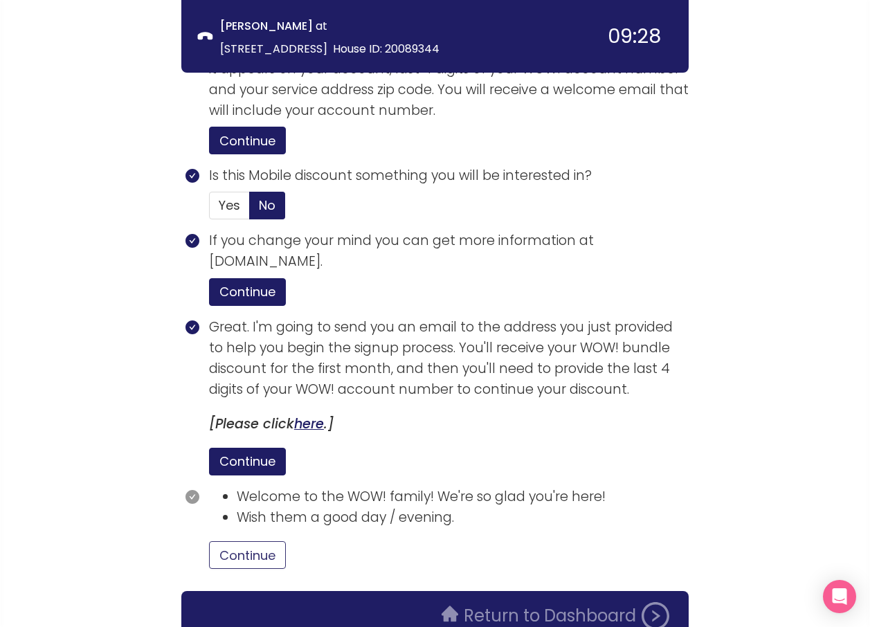
click at [227, 541] on button "Continue" at bounding box center [247, 555] width 77 height 28
click at [578, 602] on button "Return to Dashboard" at bounding box center [555, 616] width 244 height 28
